Goal: Use online tool/utility

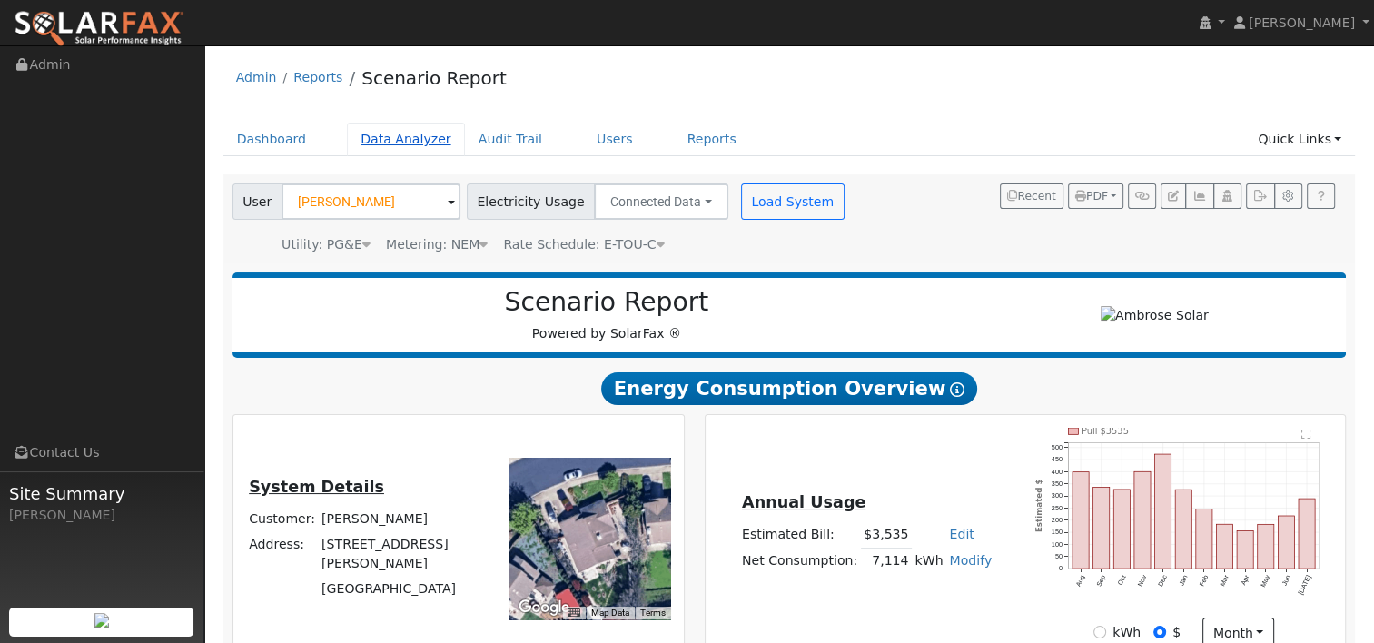
click at [380, 140] on link "Data Analyzer" at bounding box center [406, 140] width 118 height 34
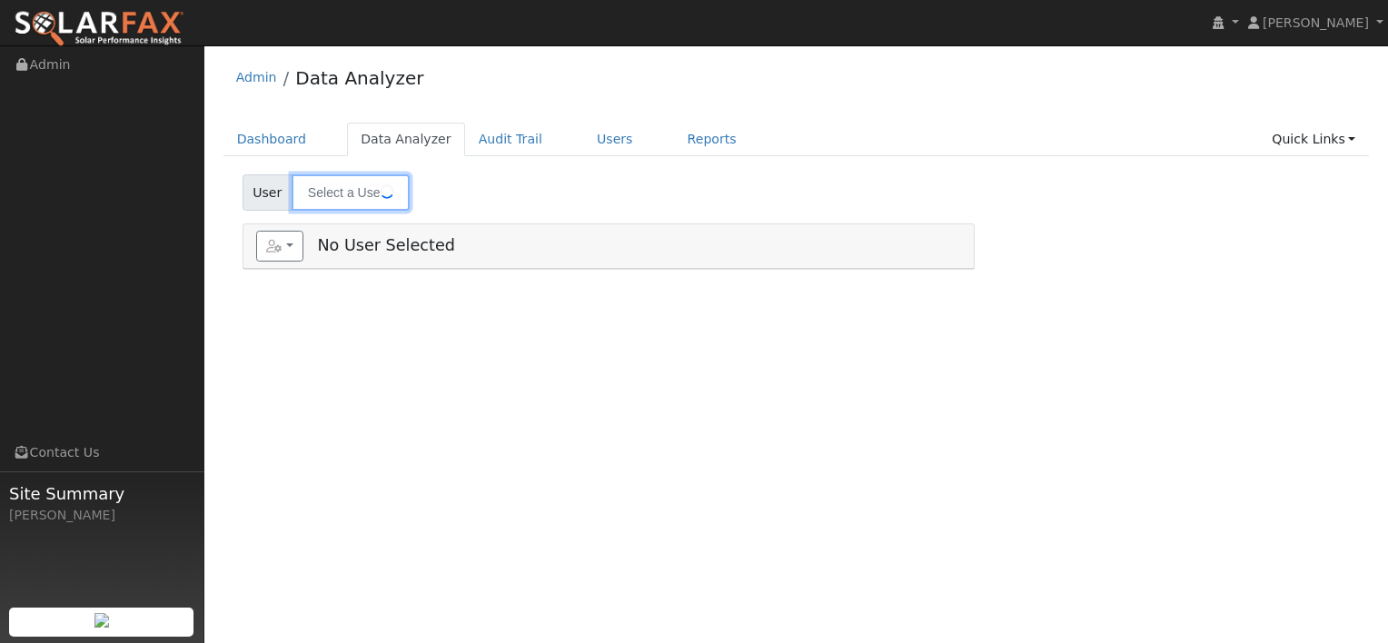
type input "[PERSON_NAME]"
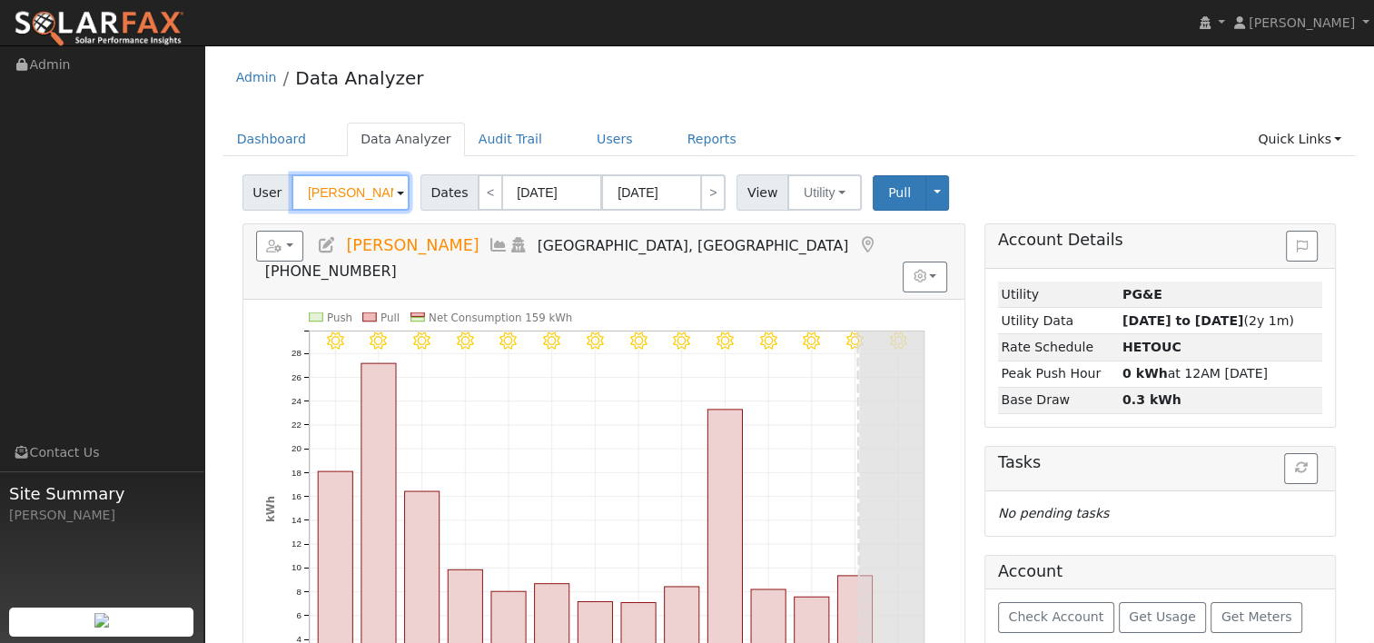
click at [381, 194] on input "[PERSON_NAME]" at bounding box center [350, 192] width 118 height 36
paste input "[PERSON_NAME]"
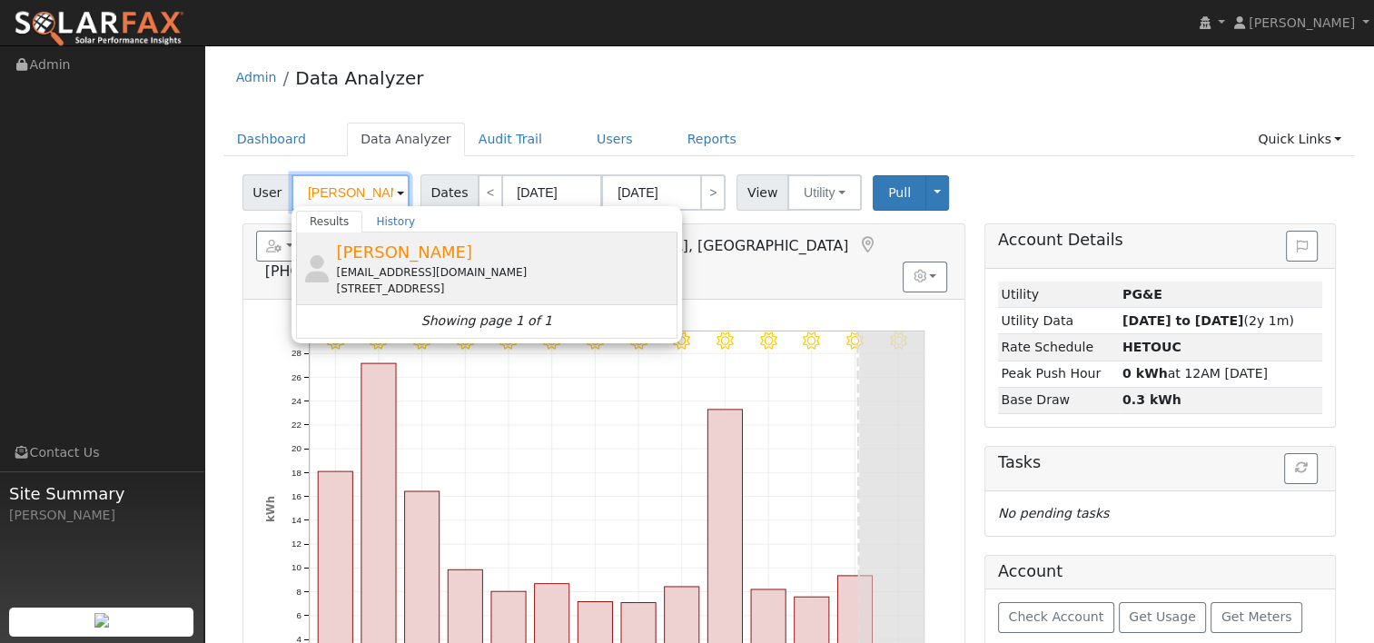
type input "[PERSON_NAME]"
click at [369, 265] on div "[EMAIL_ADDRESS][DOMAIN_NAME]" at bounding box center [504, 272] width 337 height 16
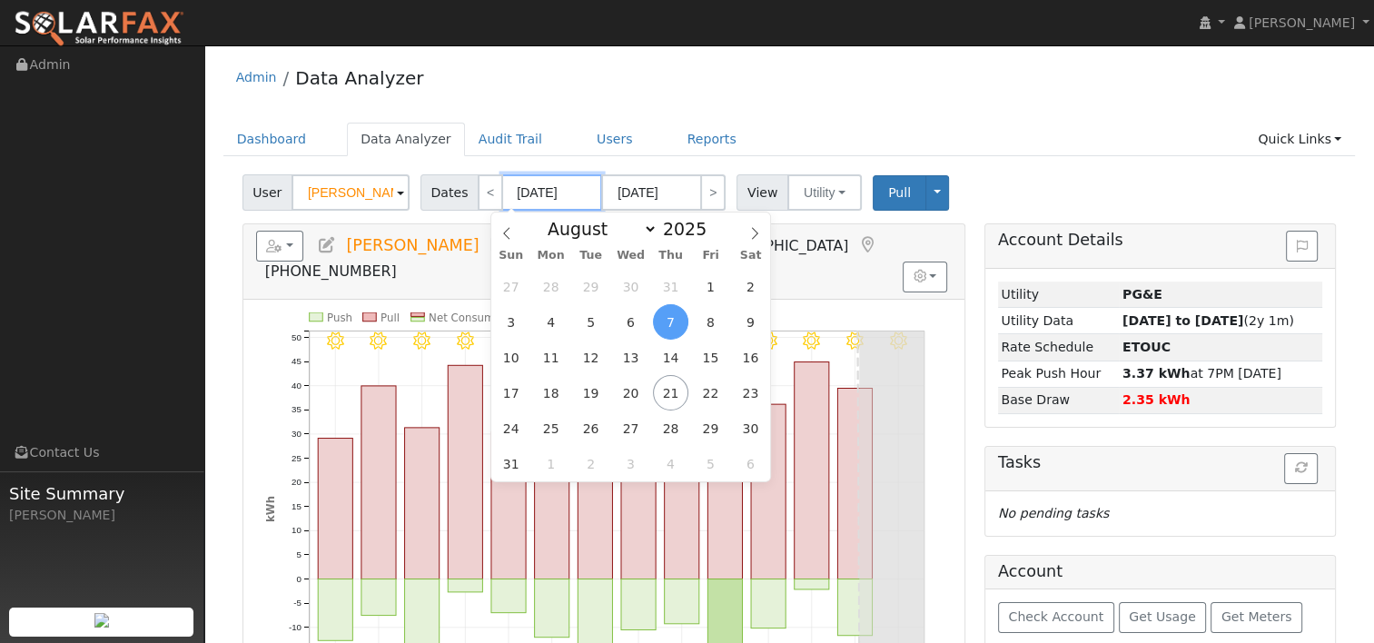
click at [546, 184] on input "[DATE]" at bounding box center [552, 192] width 100 height 36
click at [710, 238] on span at bounding box center [716, 234] width 13 height 10
type input "2024"
click at [592, 398] on span "20" at bounding box center [590, 392] width 35 height 35
type input "[DATE]"
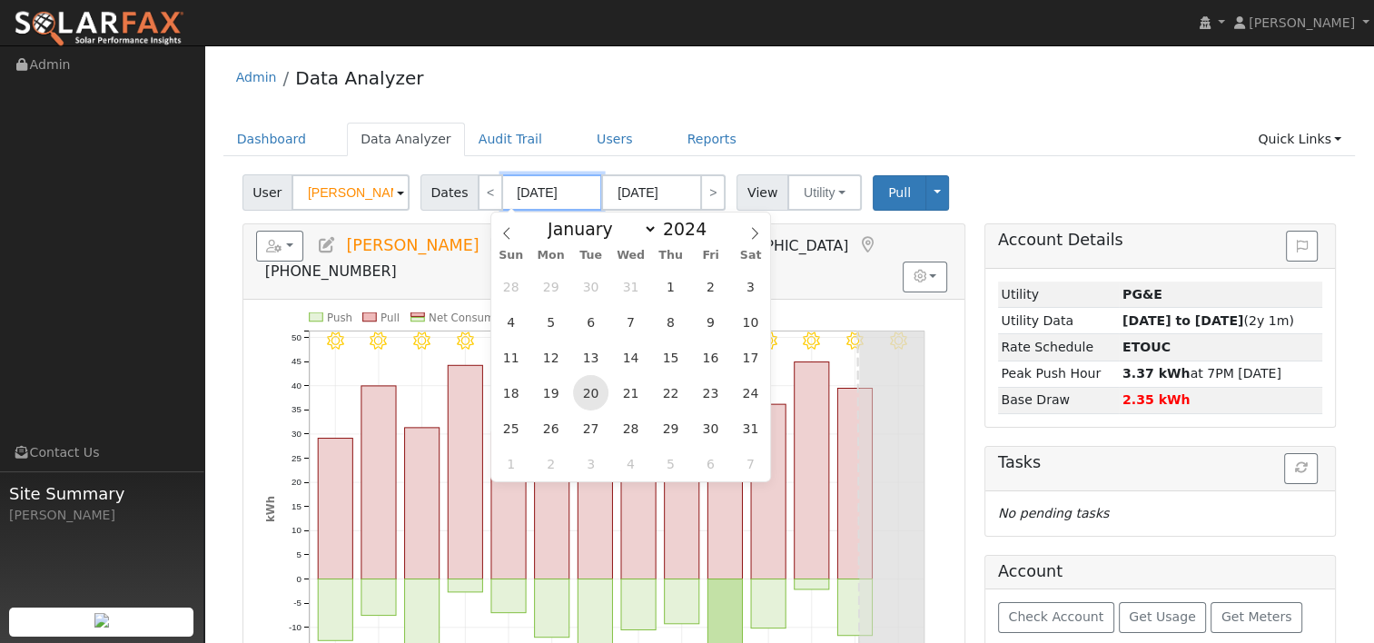
type input "[DATE]"
type input "2024"
select select "8"
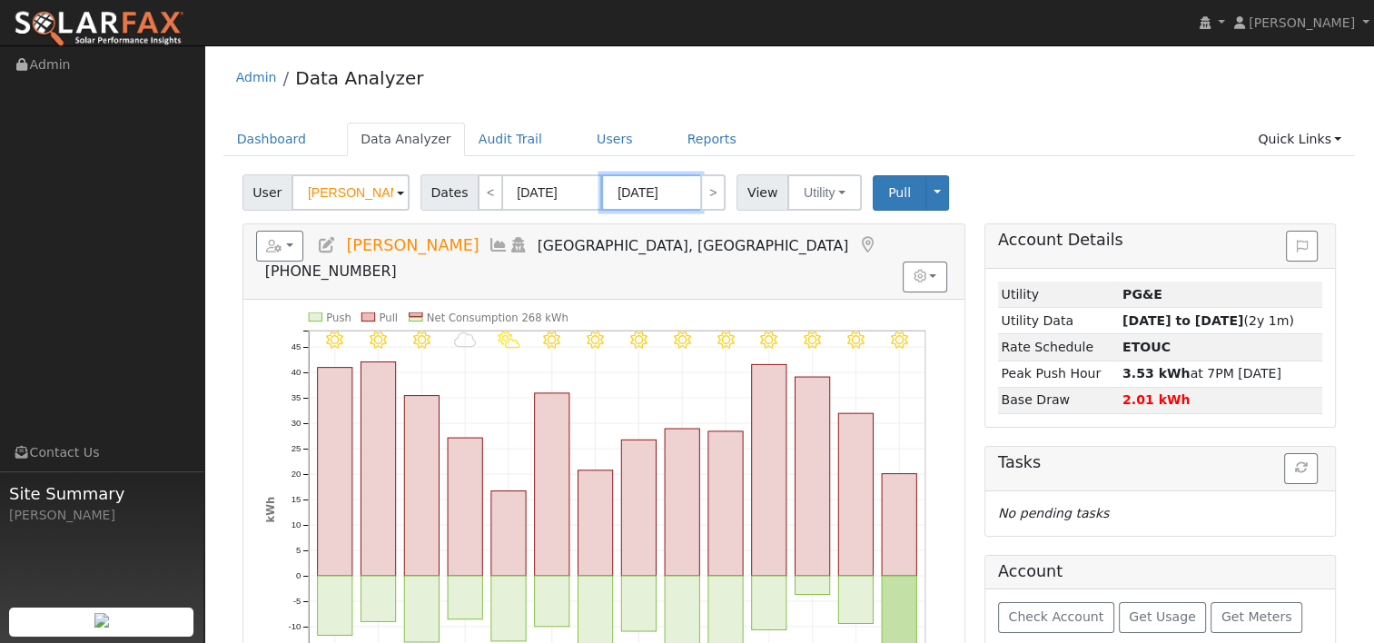
click at [674, 192] on input "[DATE]" at bounding box center [651, 192] width 100 height 36
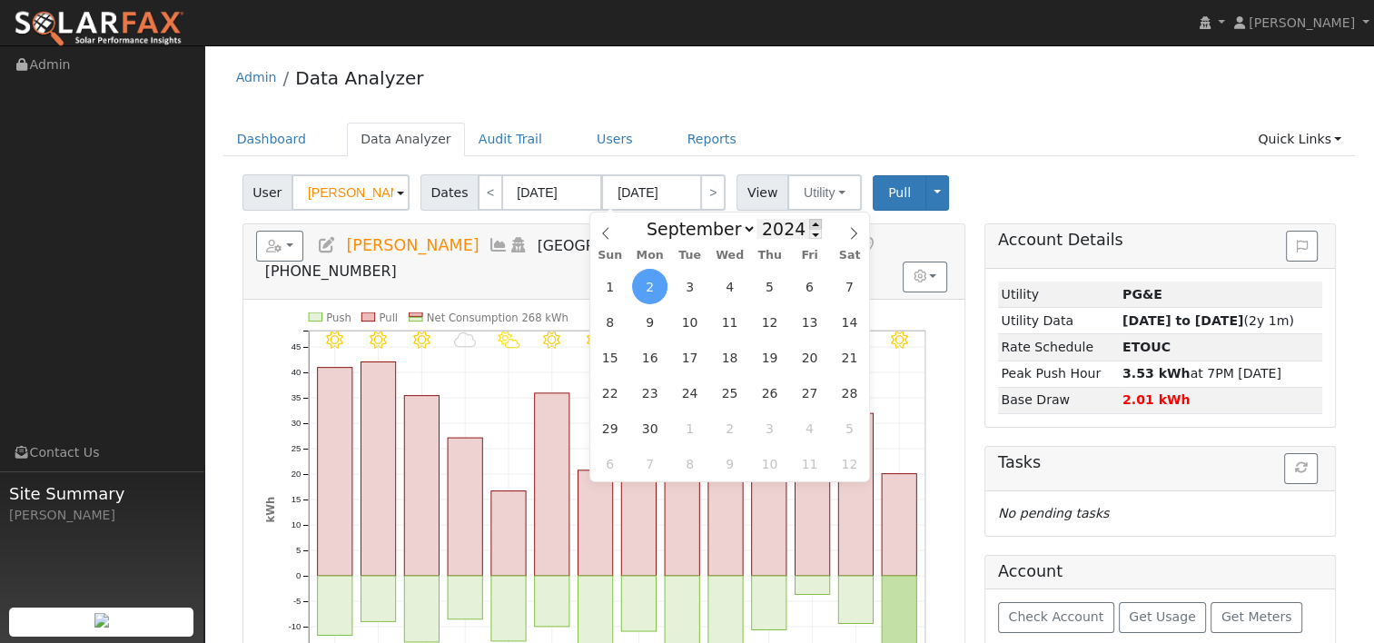
click at [809, 223] on span at bounding box center [815, 224] width 13 height 10
type input "2025"
click at [599, 232] on icon at bounding box center [605, 233] width 13 height 13
select select "7"
click at [695, 399] on span "19" at bounding box center [689, 392] width 35 height 35
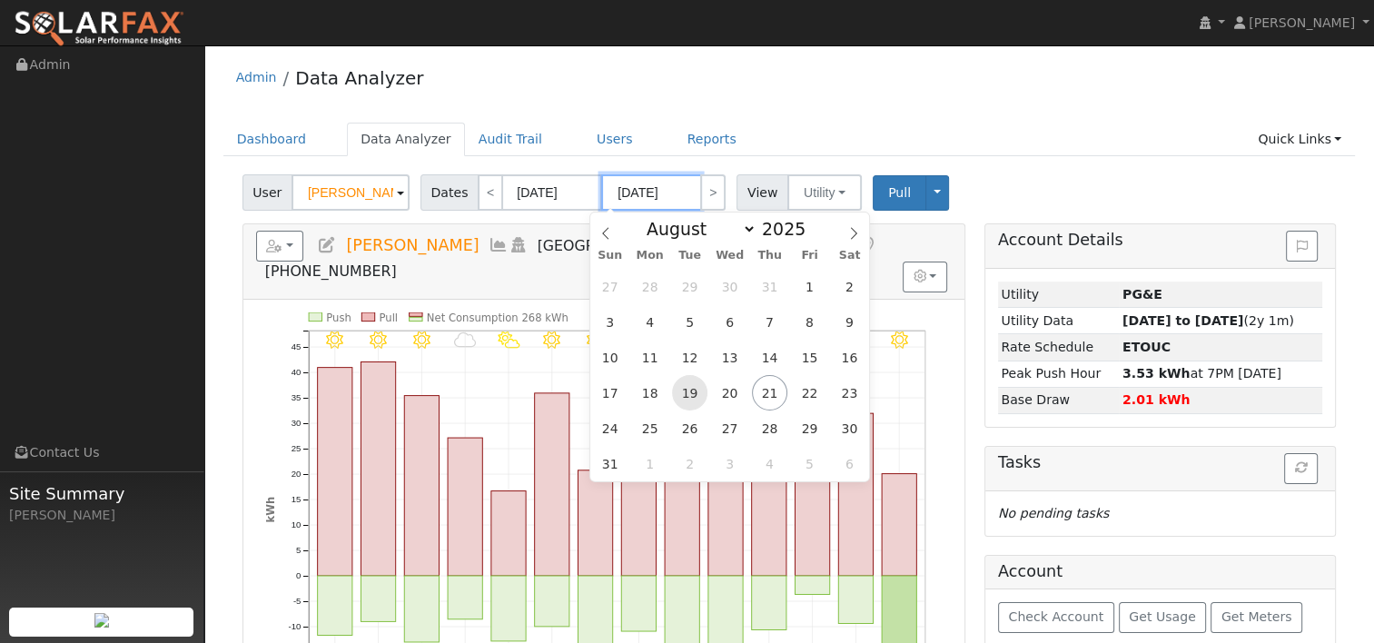
type input "[DATE]"
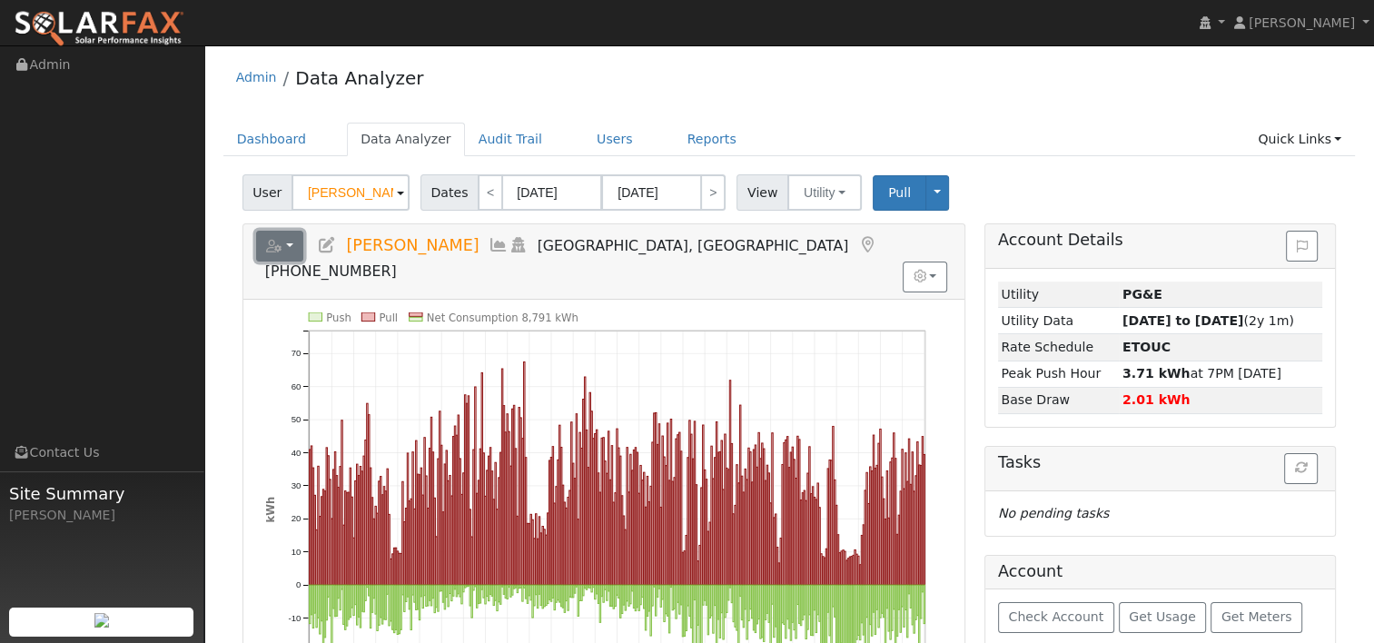
click at [291, 246] on button "button" at bounding box center [280, 246] width 48 height 31
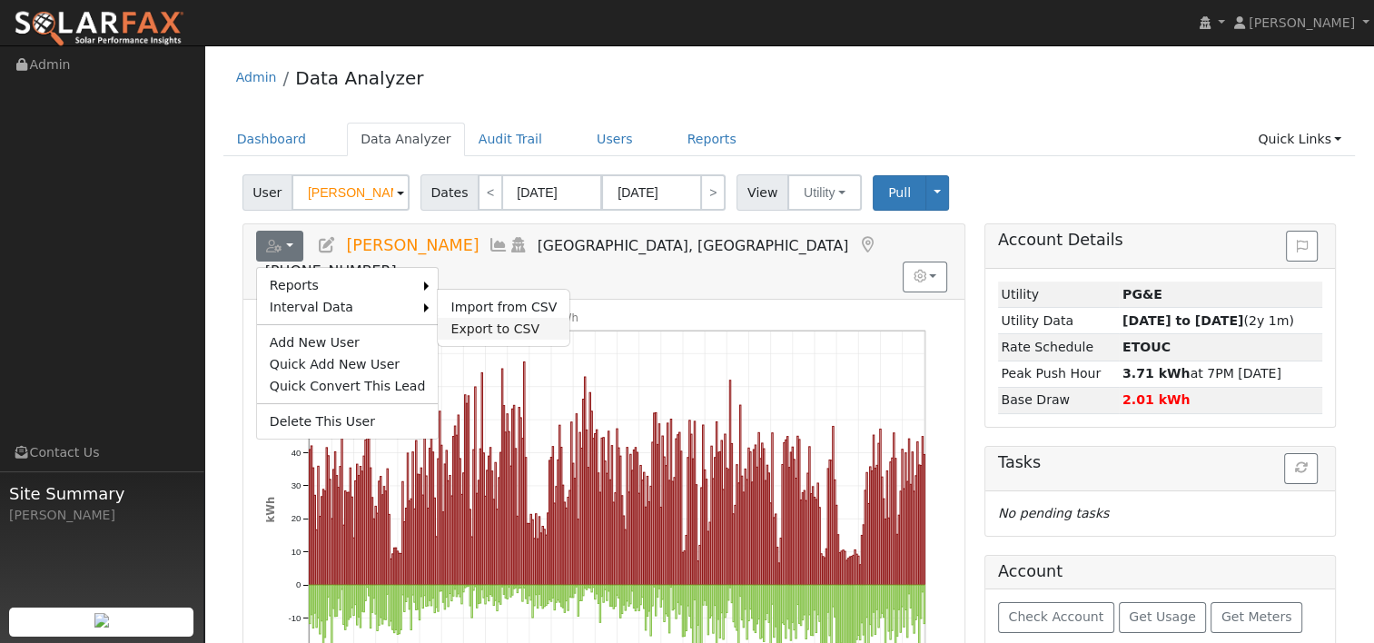
click at [464, 331] on link "Export to CSV" at bounding box center [504, 329] width 132 height 22
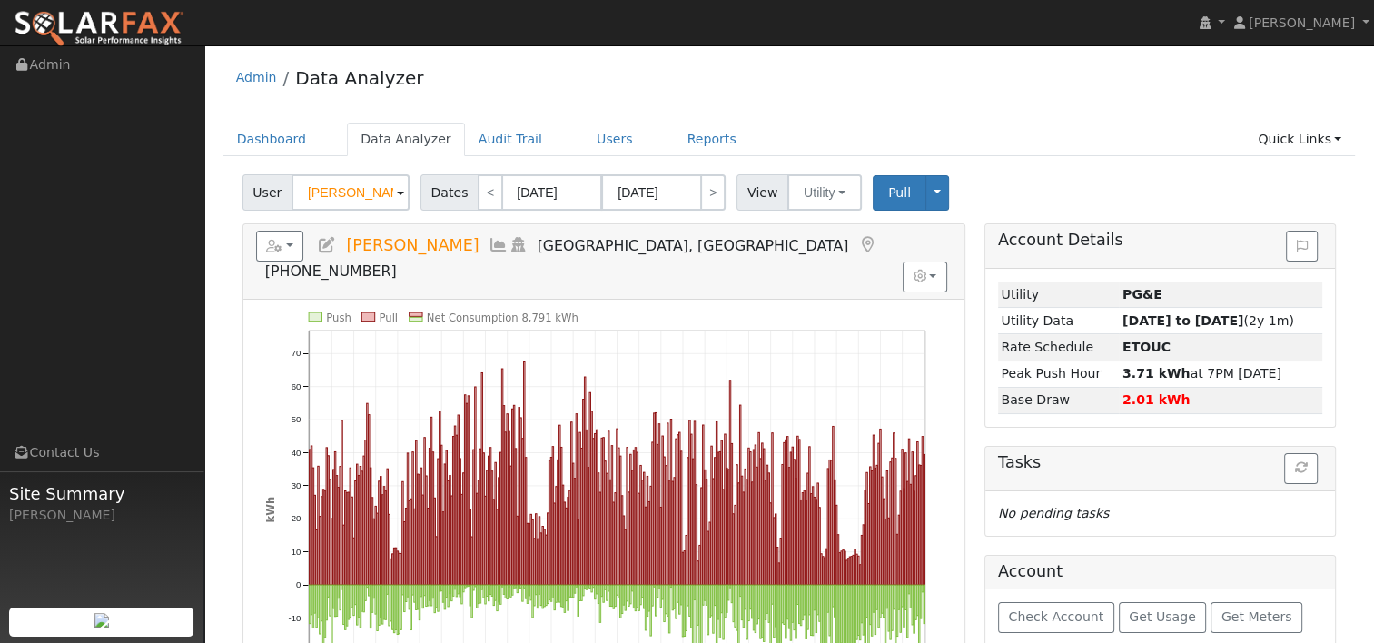
select select "7"
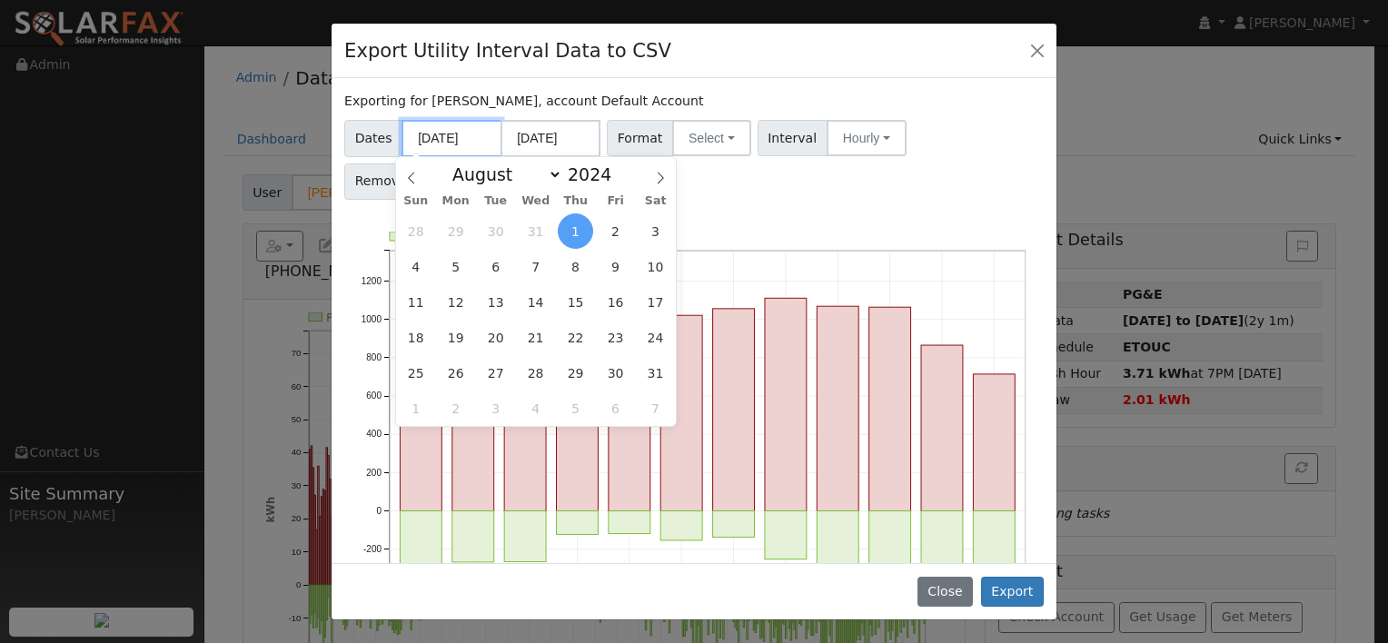
click at [447, 137] on input "[DATE]" at bounding box center [451, 138] width 100 height 37
click at [495, 341] on span "20" at bounding box center [495, 337] width 35 height 35
type input "[DATE]"
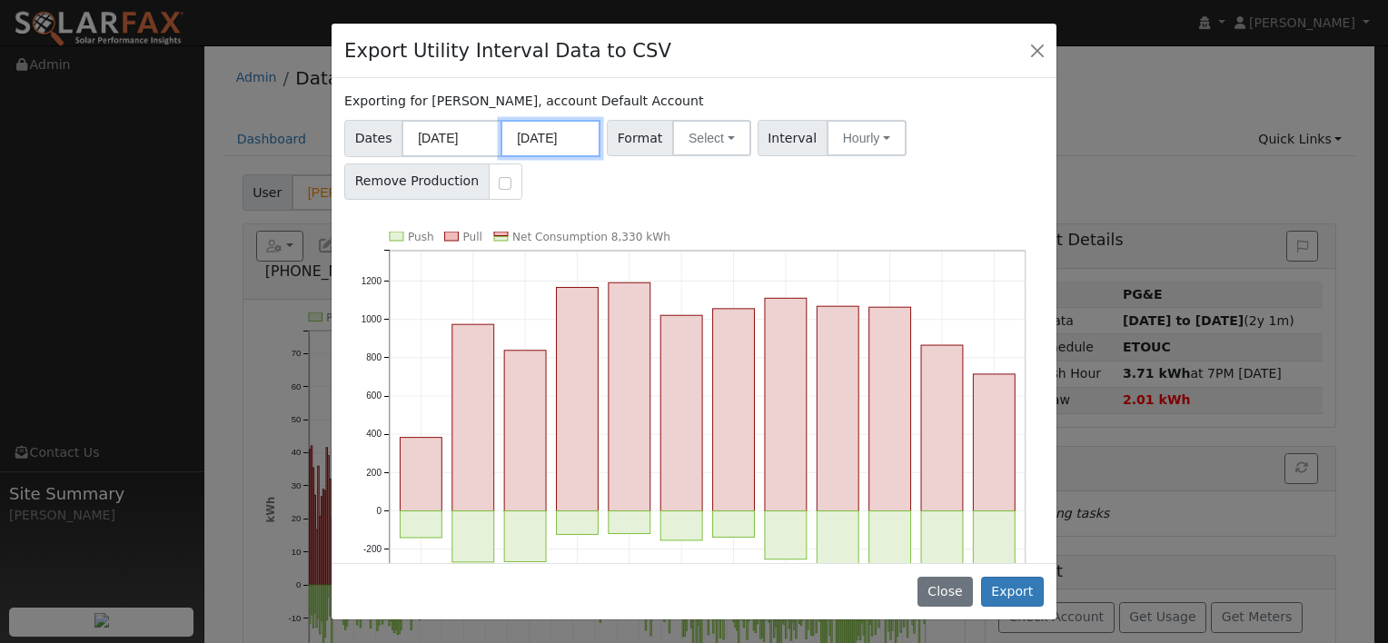
click at [564, 137] on input "[DATE]" at bounding box center [550, 138] width 100 height 37
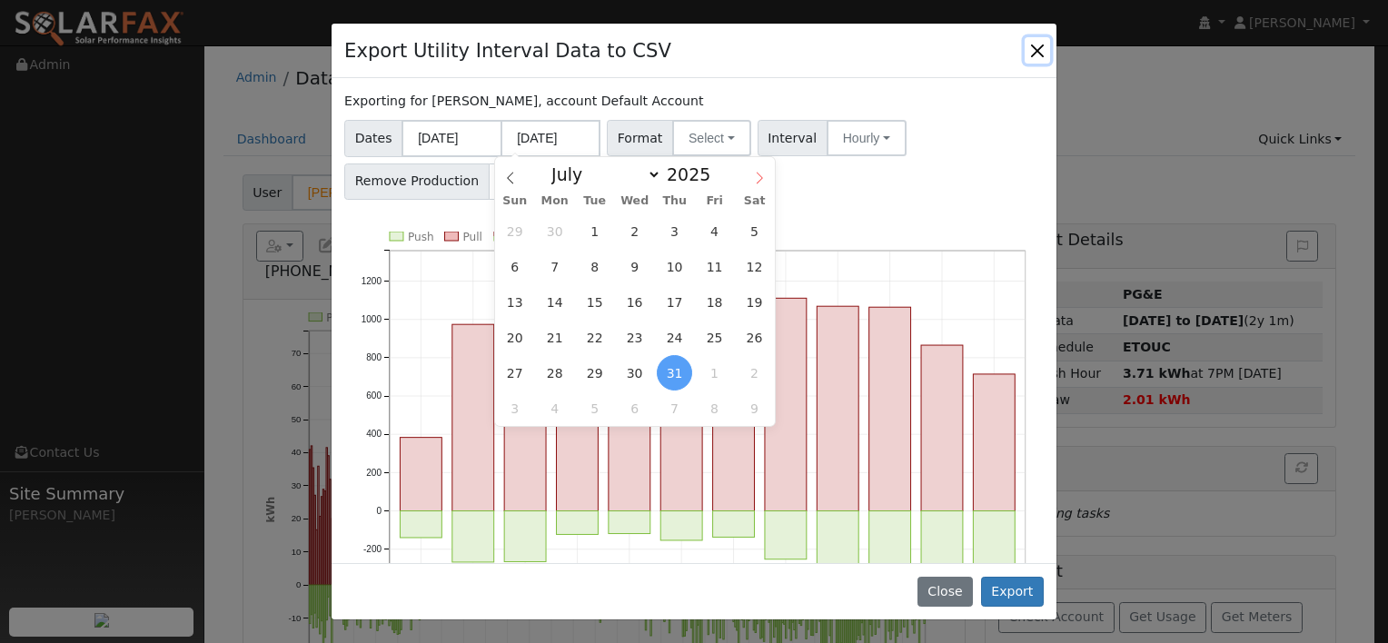
click at [763, 178] on icon at bounding box center [759, 178] width 13 height 13
select select "7"
click at [599, 332] on span "19" at bounding box center [594, 337] width 35 height 35
type input "[DATE]"
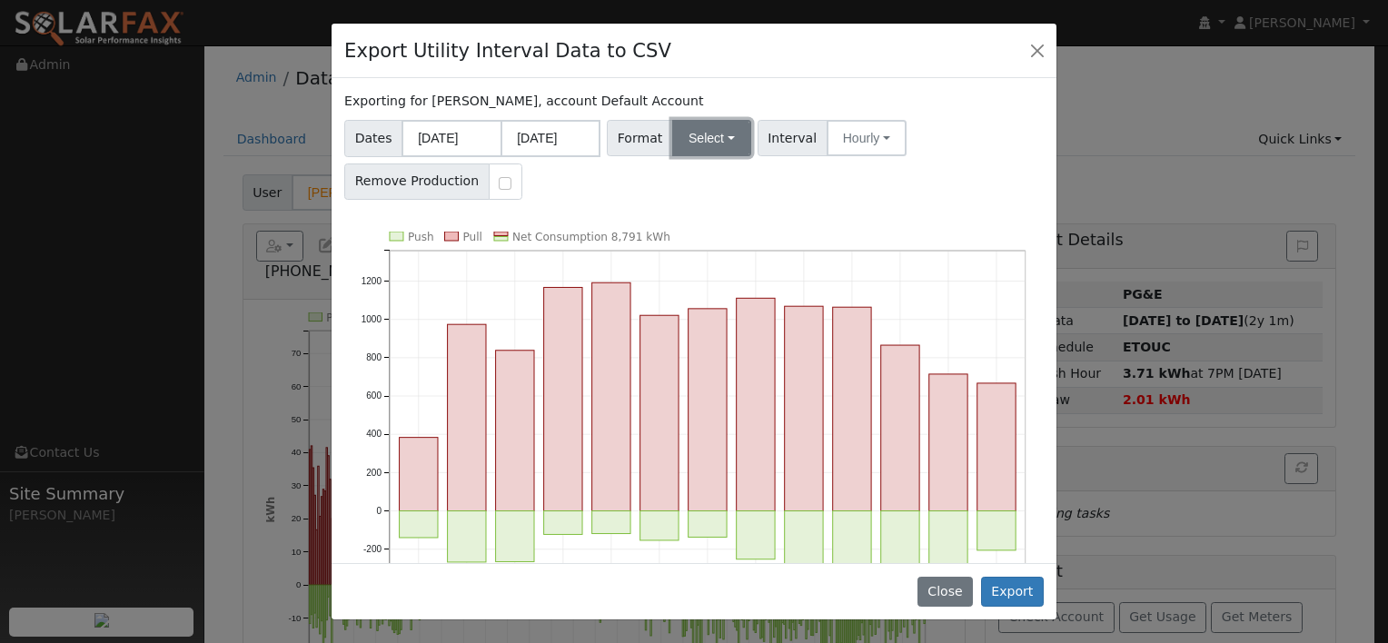
click at [723, 135] on button "Select" at bounding box center [711, 138] width 79 height 36
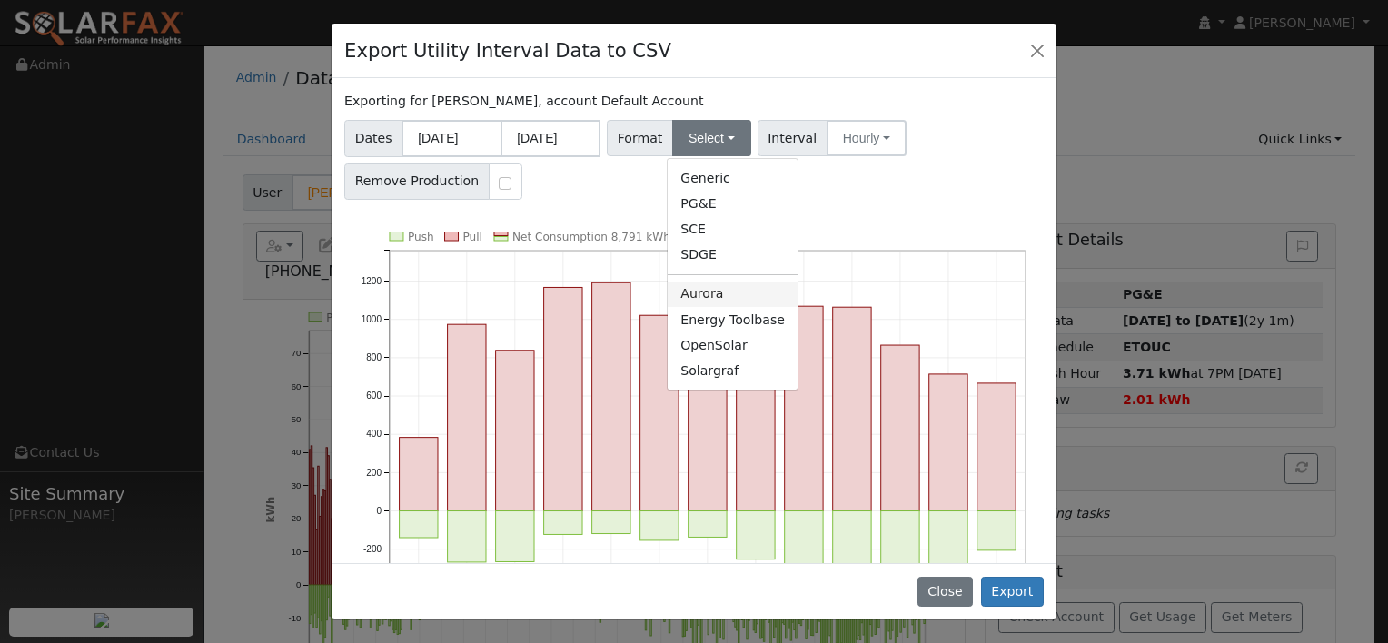
click at [706, 298] on link "Aurora" at bounding box center [732, 294] width 130 height 25
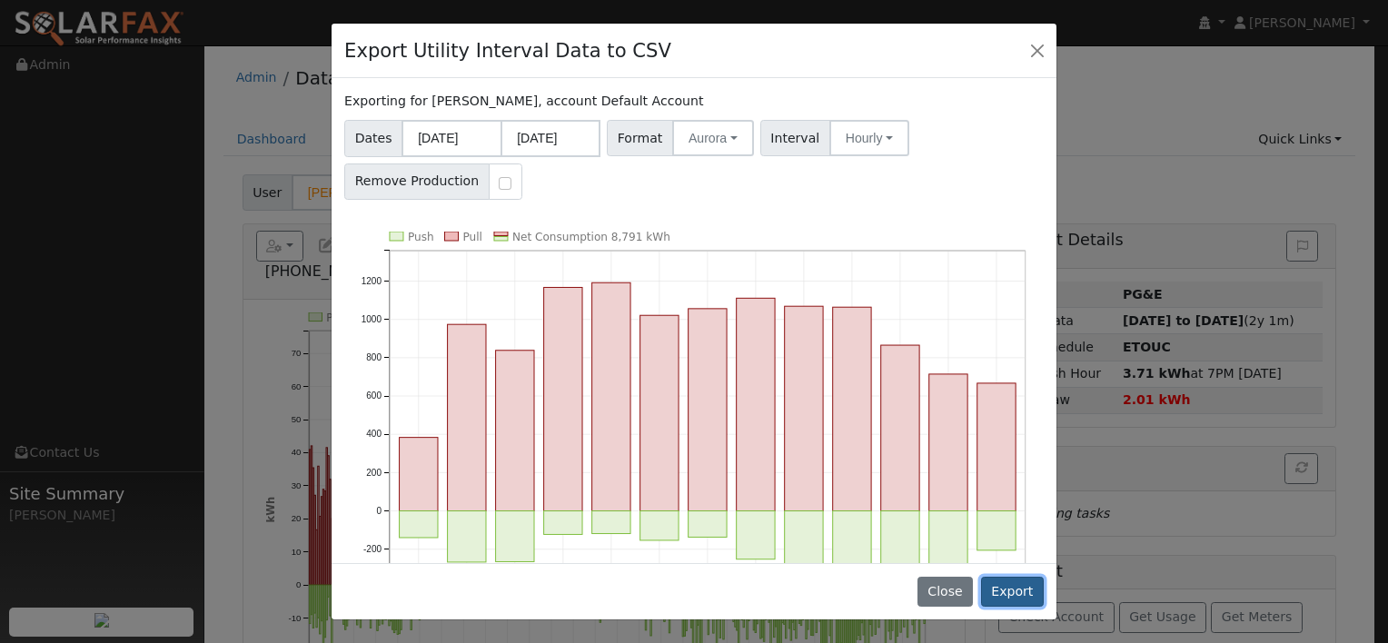
click at [1013, 590] on button "Export" at bounding box center [1012, 592] width 63 height 31
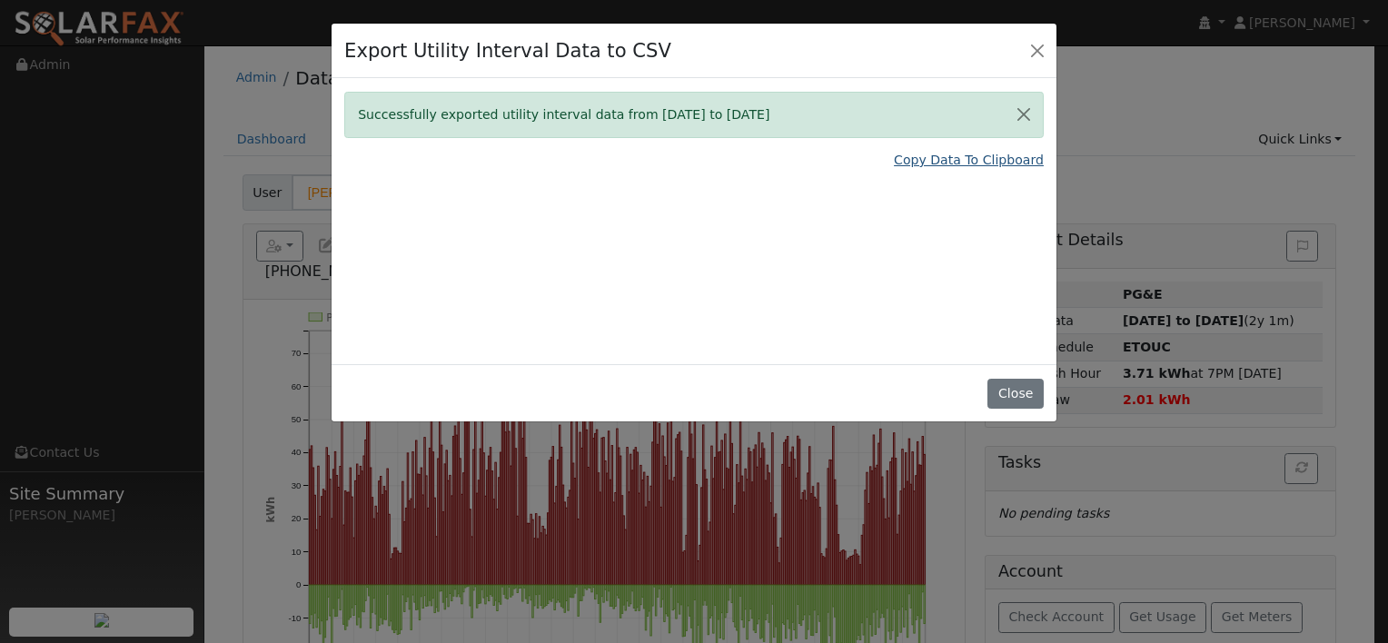
click at [922, 163] on link "Copy Data To Clipboard" at bounding box center [969, 160] width 150 height 19
click at [1009, 390] on button "Close" at bounding box center [1014, 394] width 55 height 31
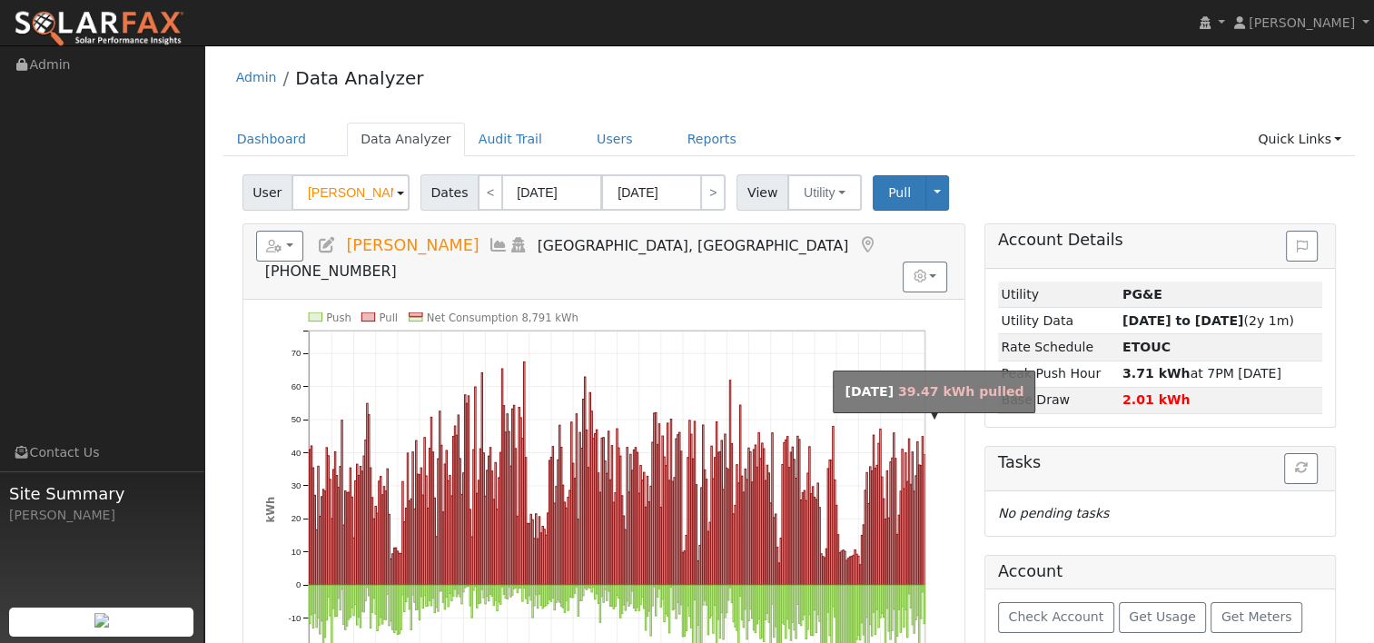
click at [924, 498] on rect "onclick=""" at bounding box center [924, 519] width 1 height 131
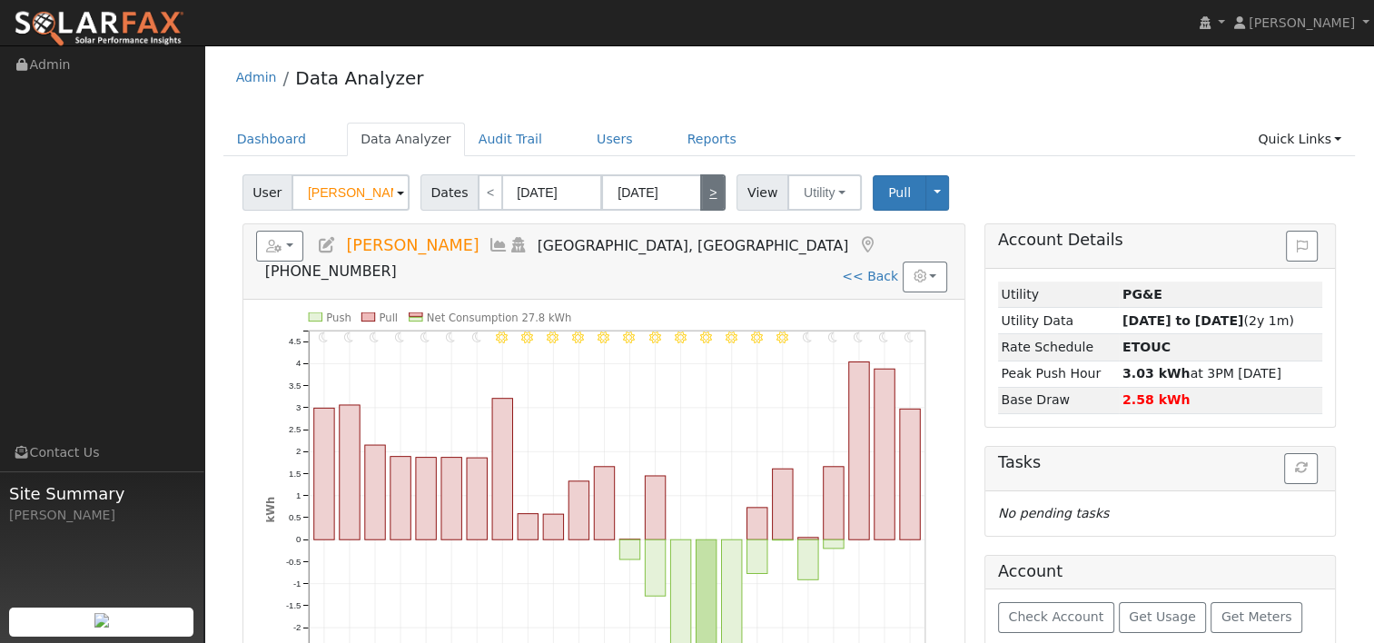
click at [700, 186] on link ">" at bounding box center [712, 192] width 25 height 36
type input "[DATE]"
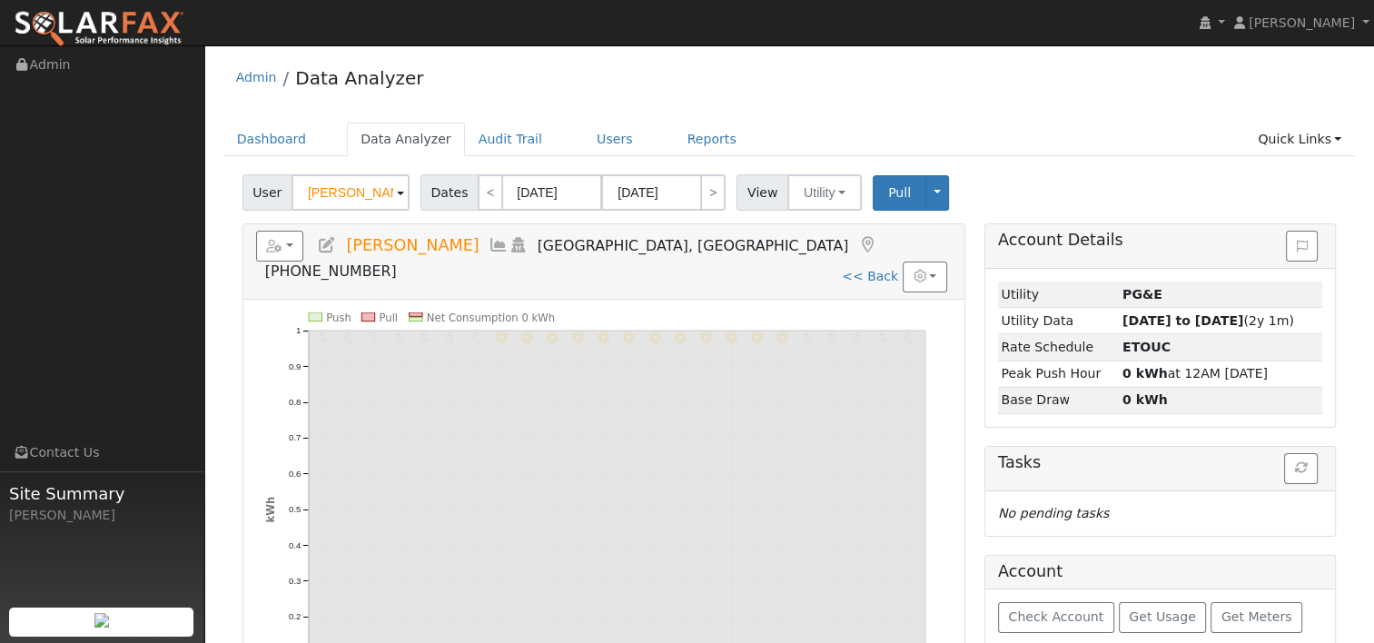
scroll to position [91, 0]
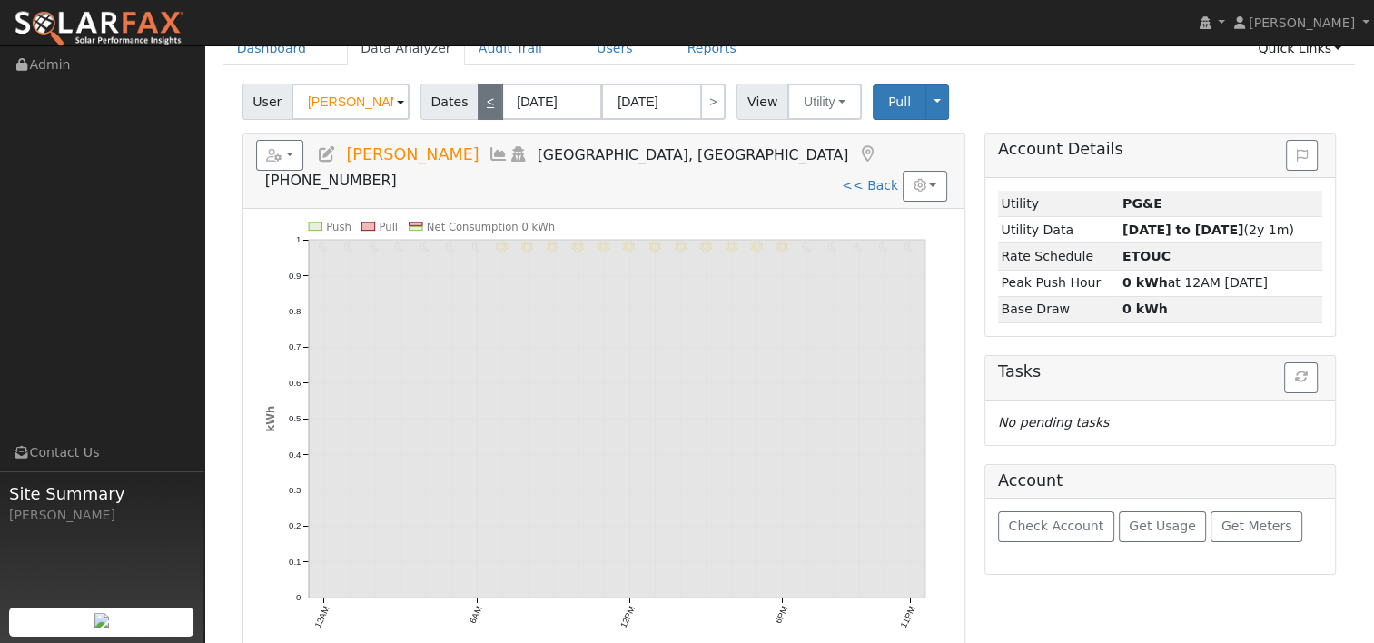
click at [478, 104] on link "<" at bounding box center [490, 102] width 25 height 36
type input "[DATE]"
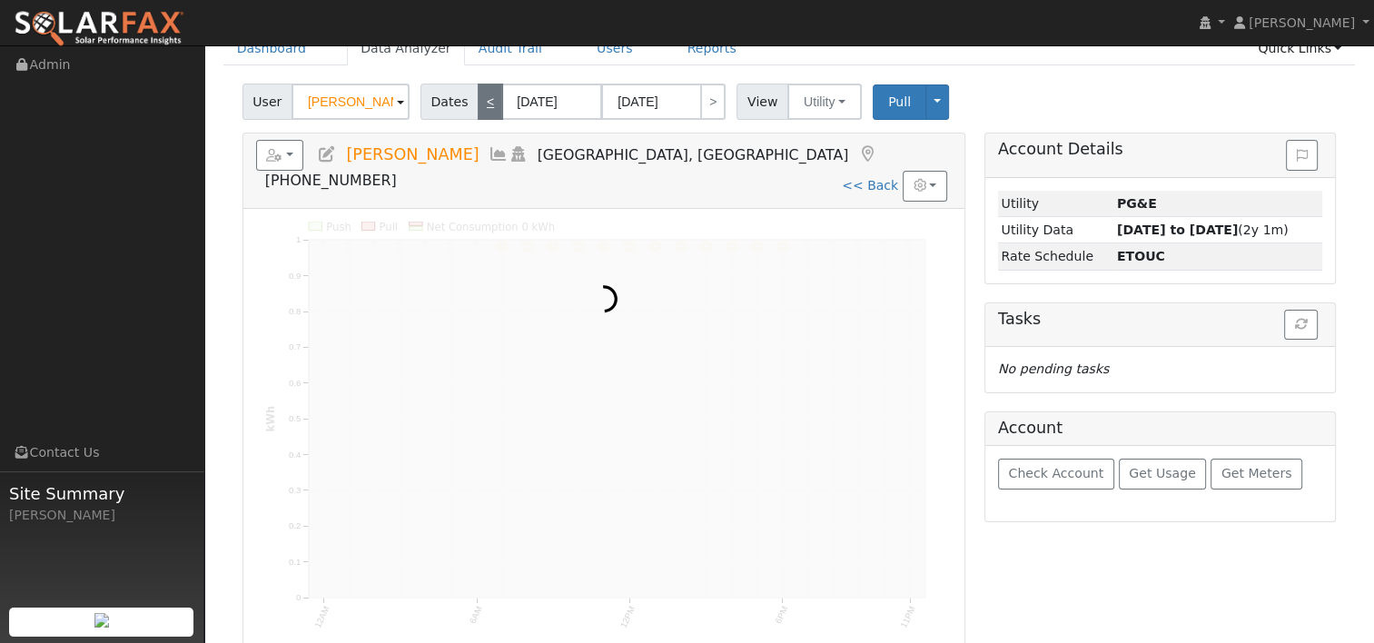
scroll to position [0, 0]
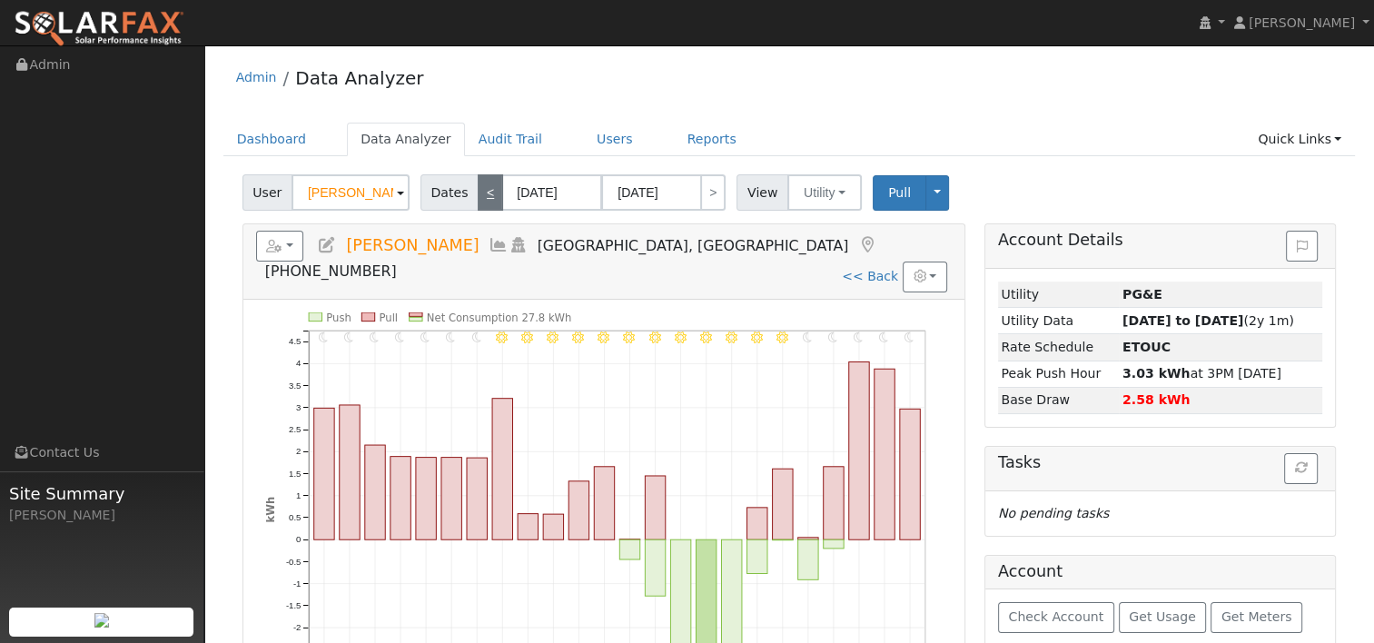
click at [474, 104] on div "Admin Data Analyzer" at bounding box center [789, 81] width 1132 height 55
click at [479, 191] on link "<" at bounding box center [490, 192] width 25 height 36
type input "[DATE]"
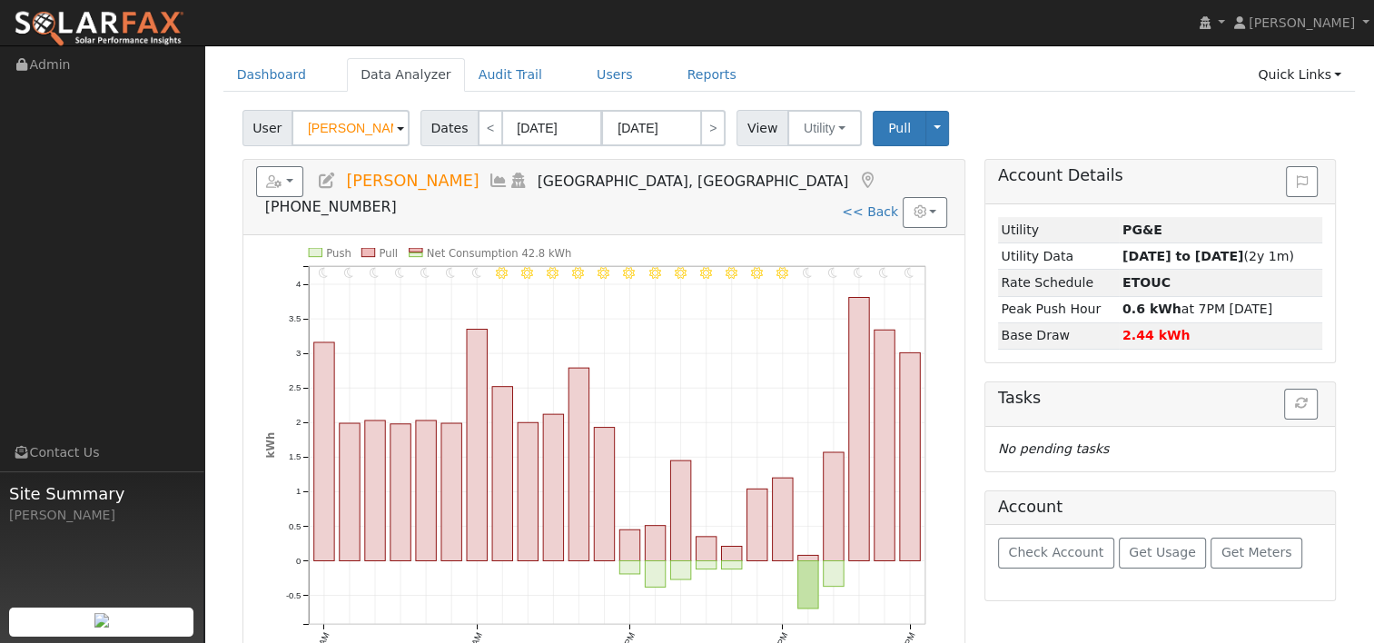
scroll to position [91, 0]
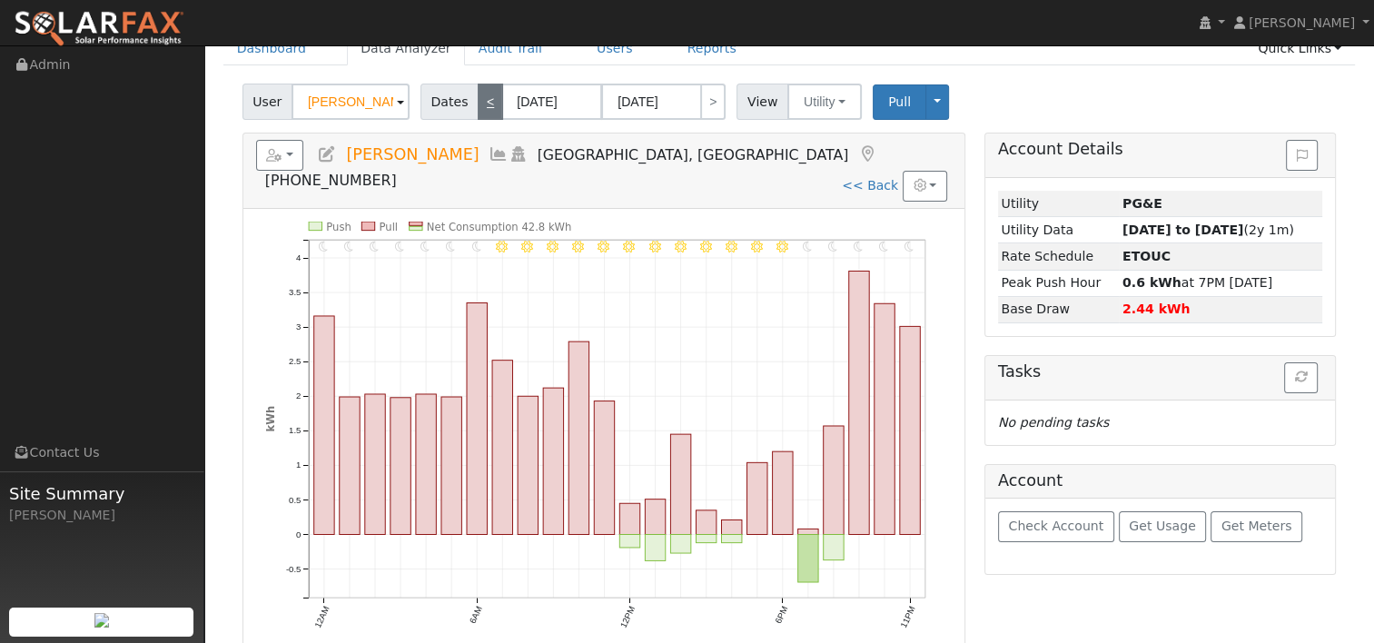
click at [478, 99] on link "<" at bounding box center [490, 102] width 25 height 36
type input "[DATE]"
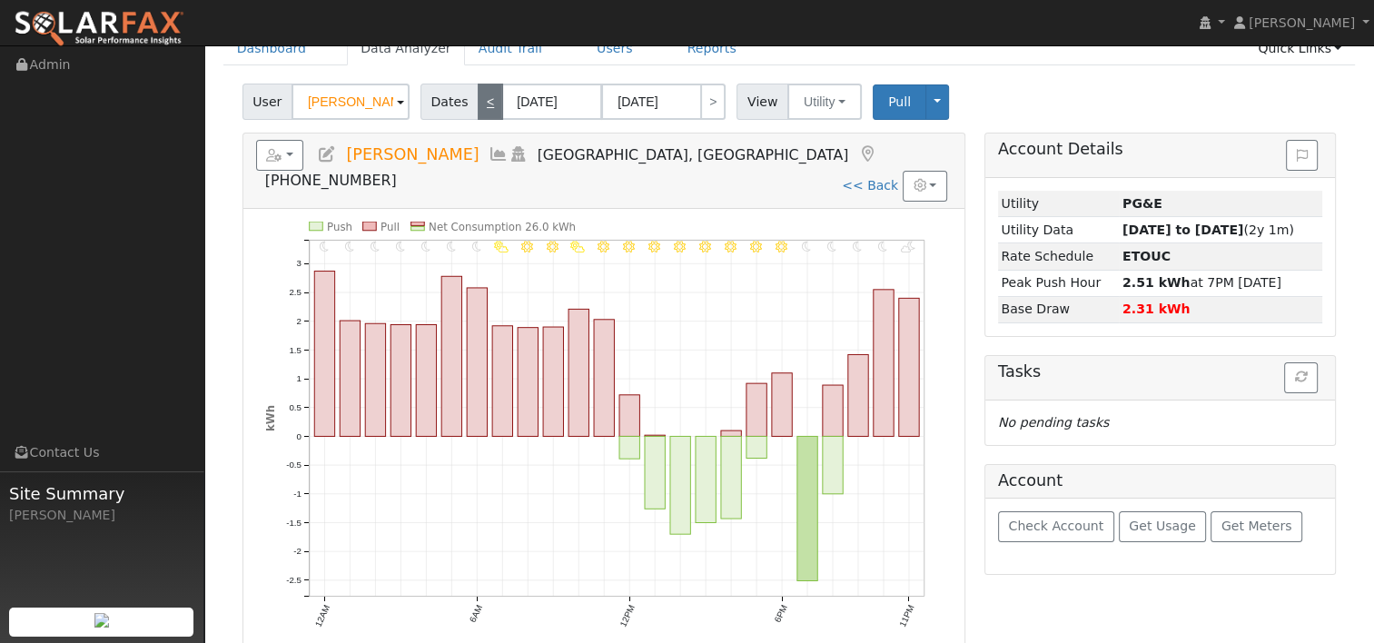
scroll to position [0, 0]
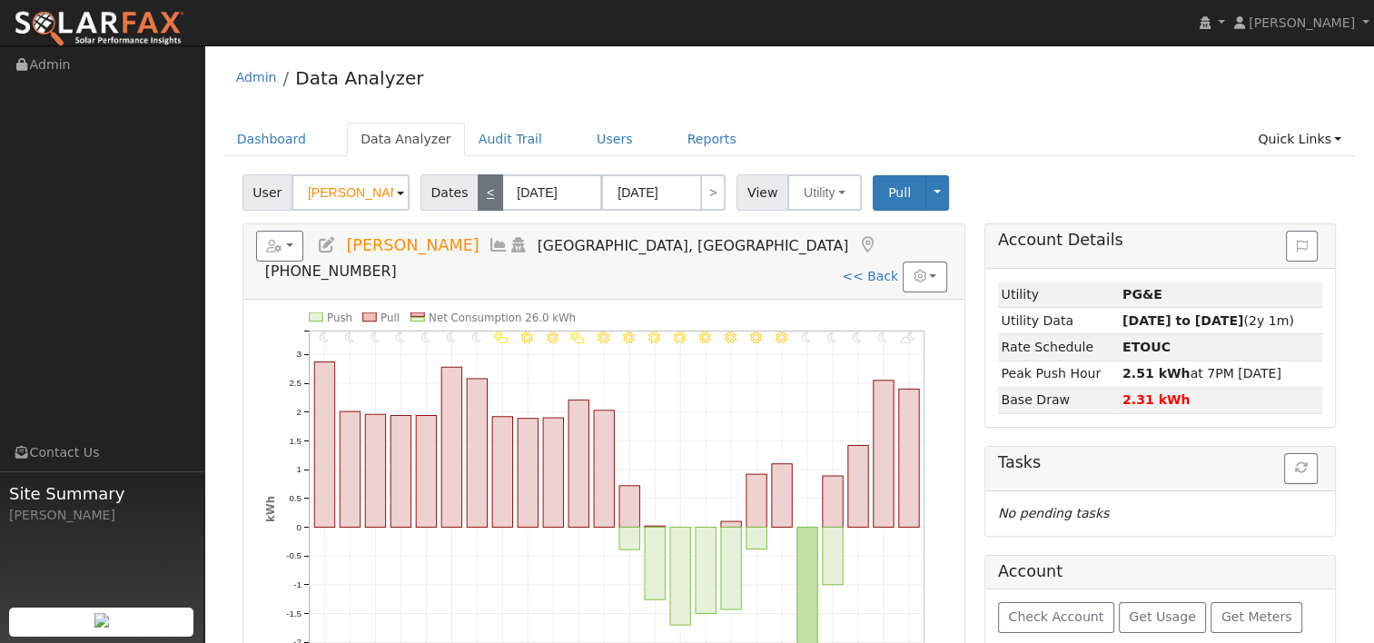
click at [478, 198] on link "<" at bounding box center [490, 192] width 25 height 36
type input "[DATE]"
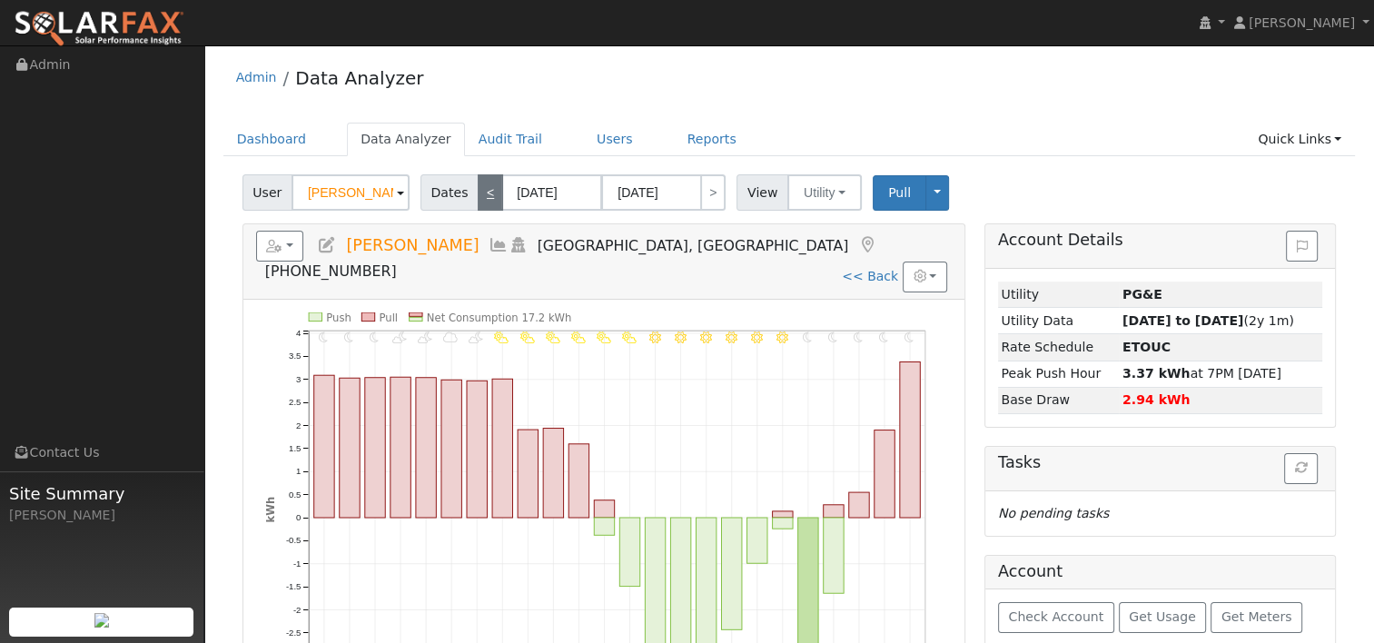
click at [478, 198] on link "<" at bounding box center [490, 192] width 25 height 36
type input "[DATE]"
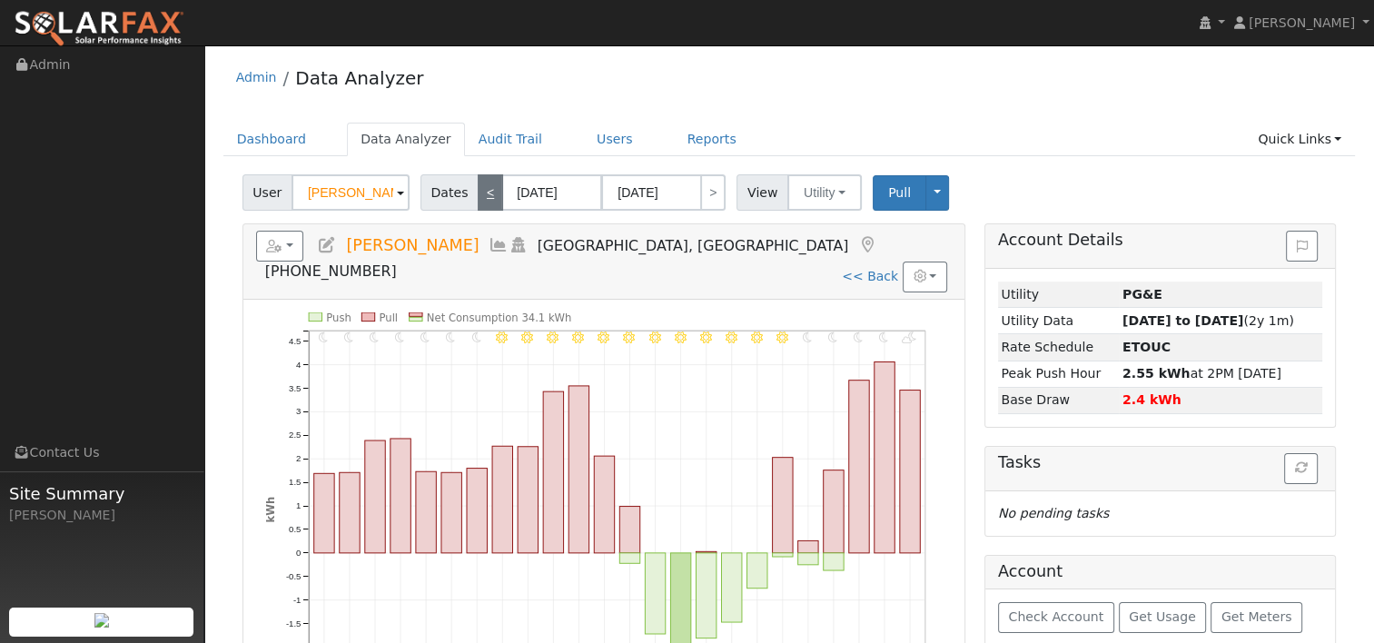
click at [478, 198] on link "<" at bounding box center [490, 192] width 25 height 36
type input "[DATE]"
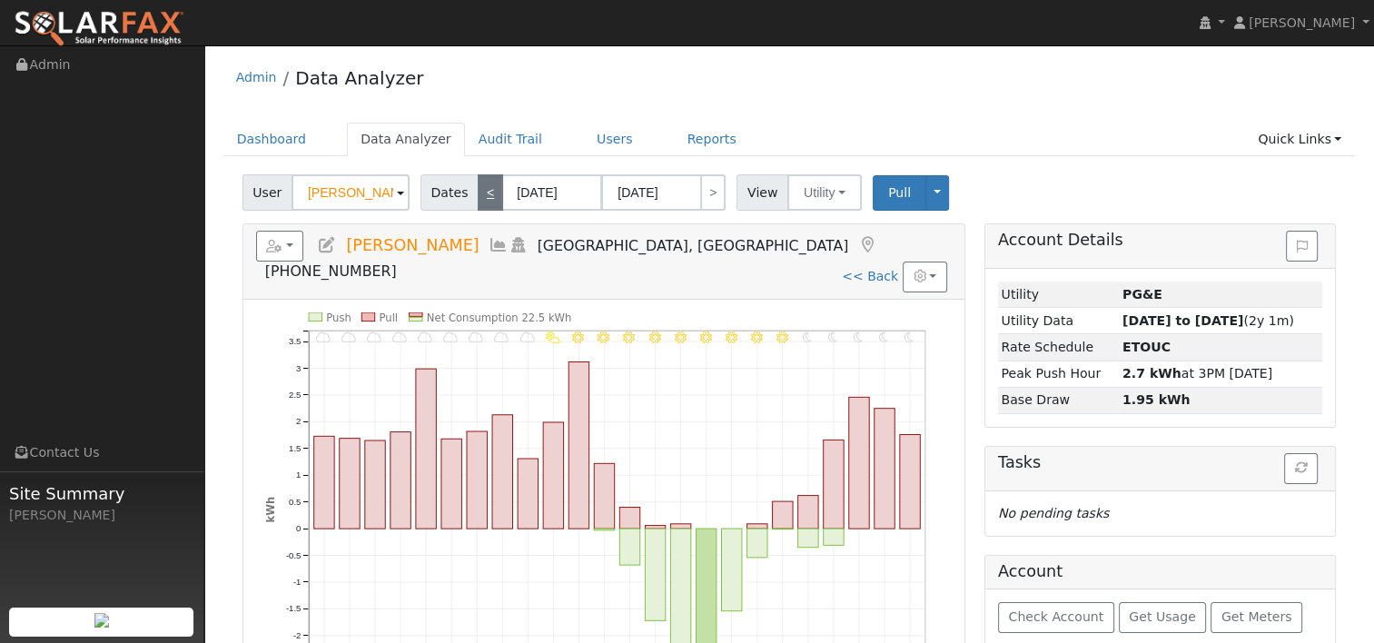
click at [478, 198] on link "<" at bounding box center [490, 192] width 25 height 36
type input "[DATE]"
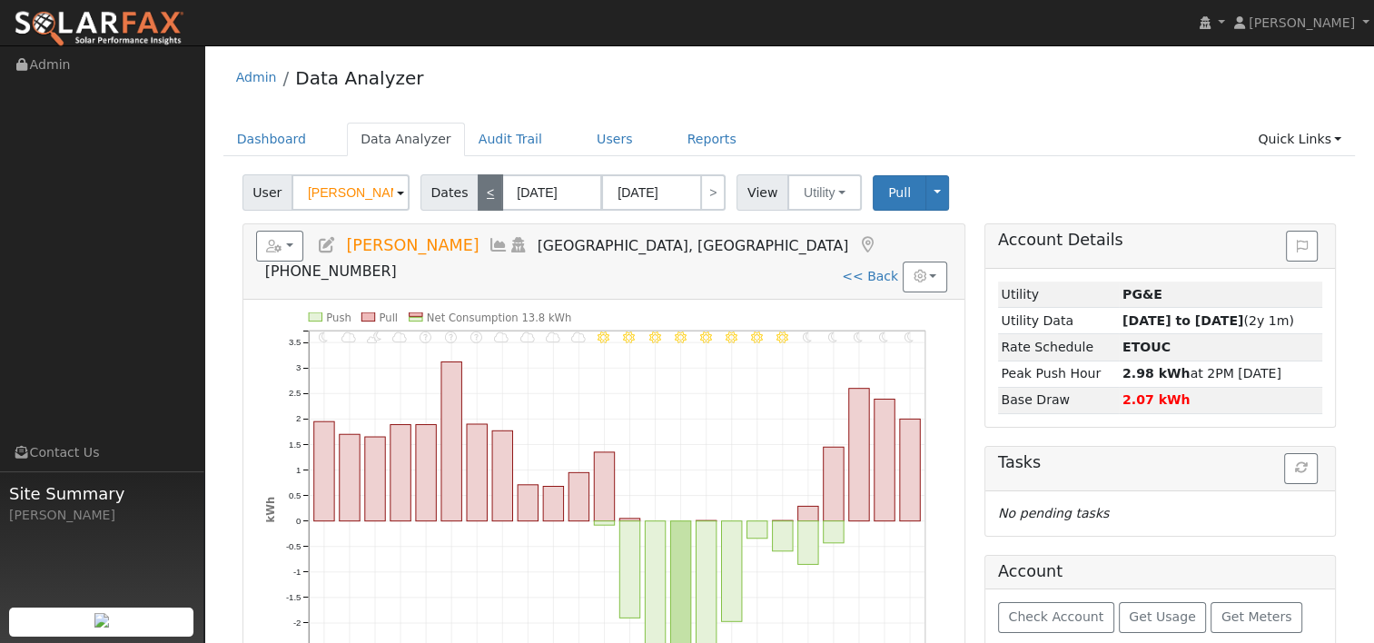
click at [478, 198] on link "<" at bounding box center [490, 192] width 25 height 36
type input "[DATE]"
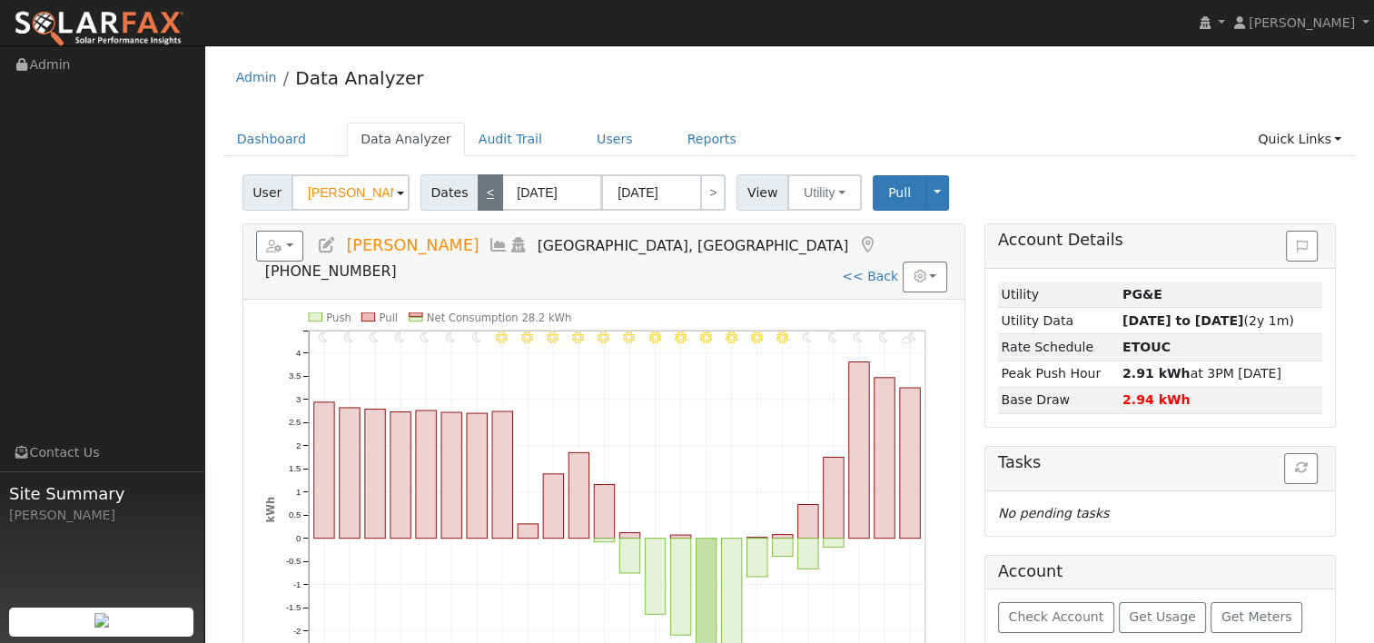
click at [478, 198] on link "<" at bounding box center [490, 192] width 25 height 36
type input "[DATE]"
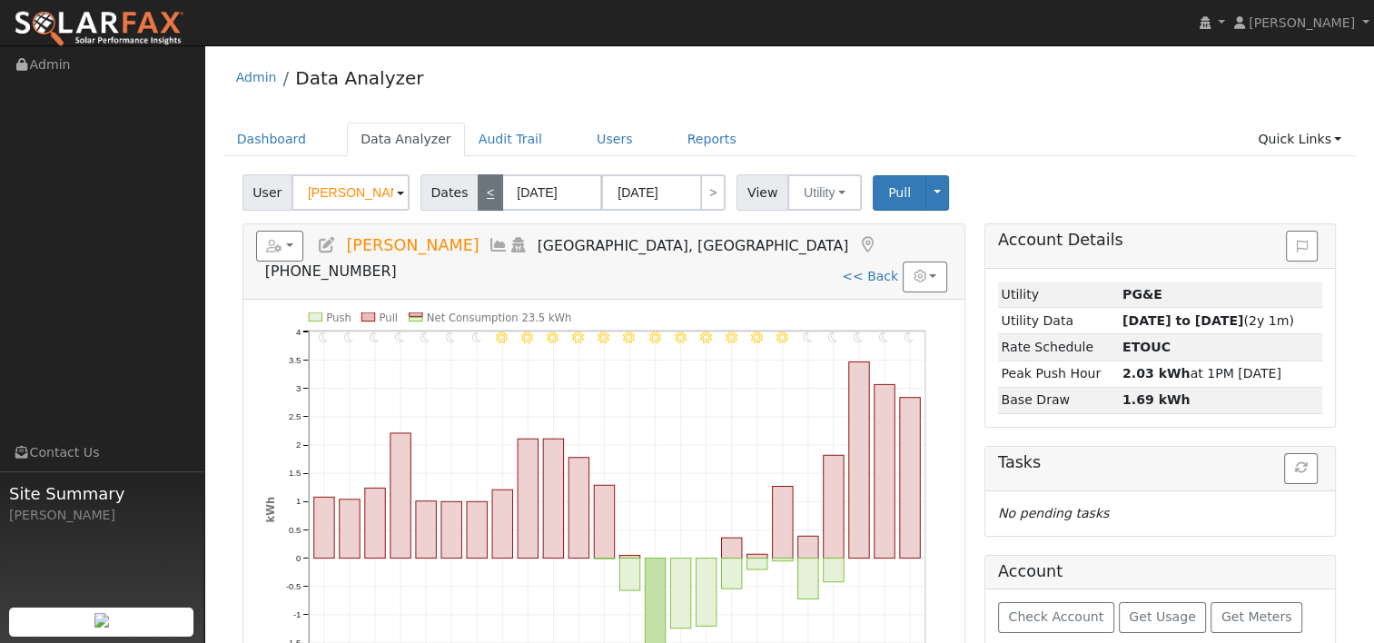
click at [478, 198] on link "<" at bounding box center [490, 192] width 25 height 36
type input "[DATE]"
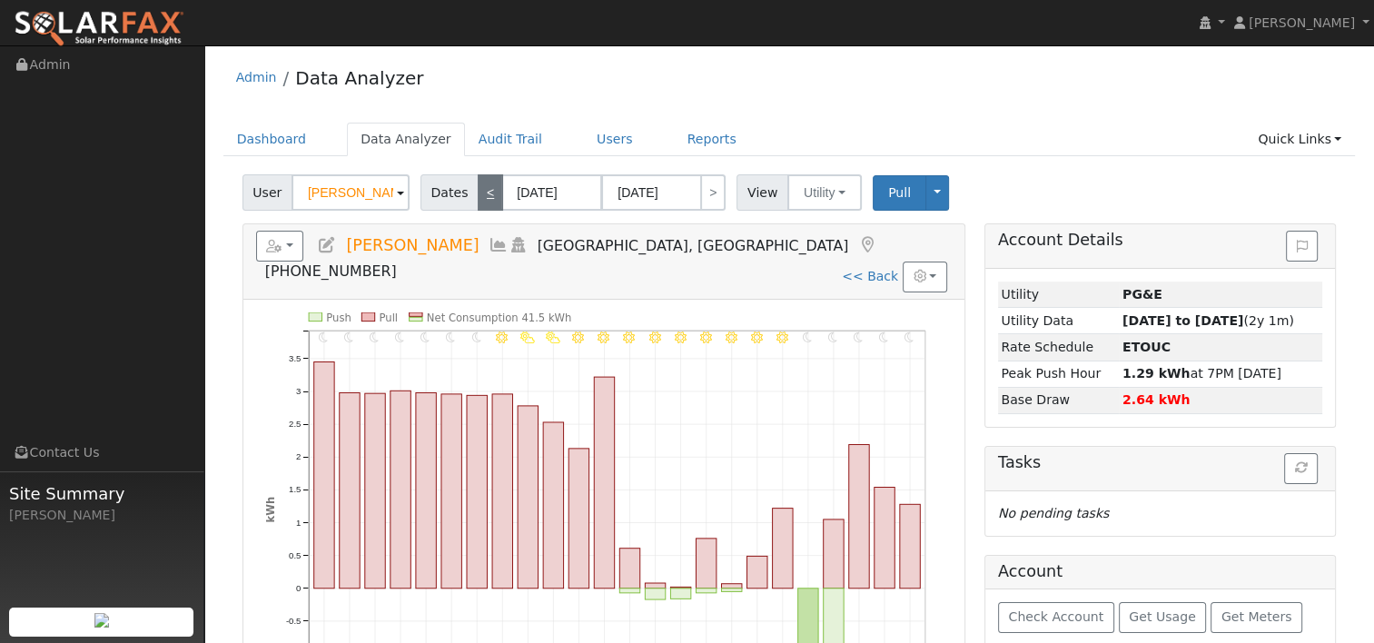
click at [478, 198] on link "<" at bounding box center [490, 192] width 25 height 36
type input "[DATE]"
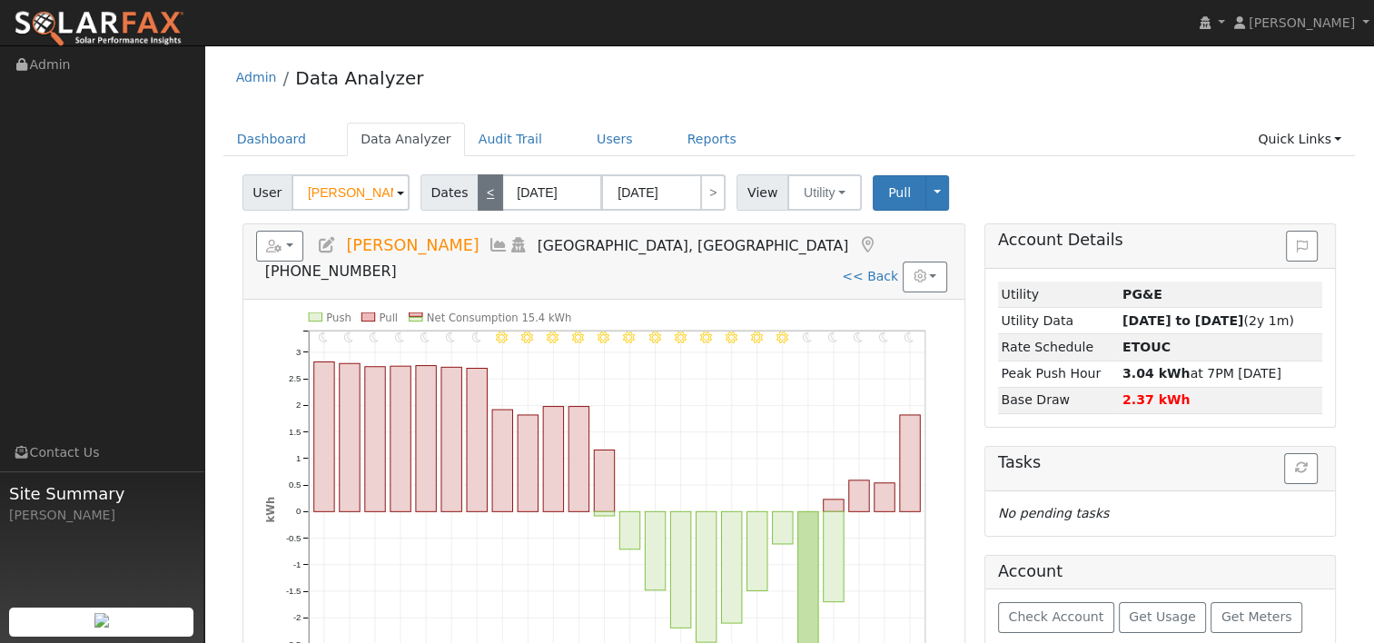
click at [478, 198] on link "<" at bounding box center [490, 192] width 25 height 36
type input "[DATE]"
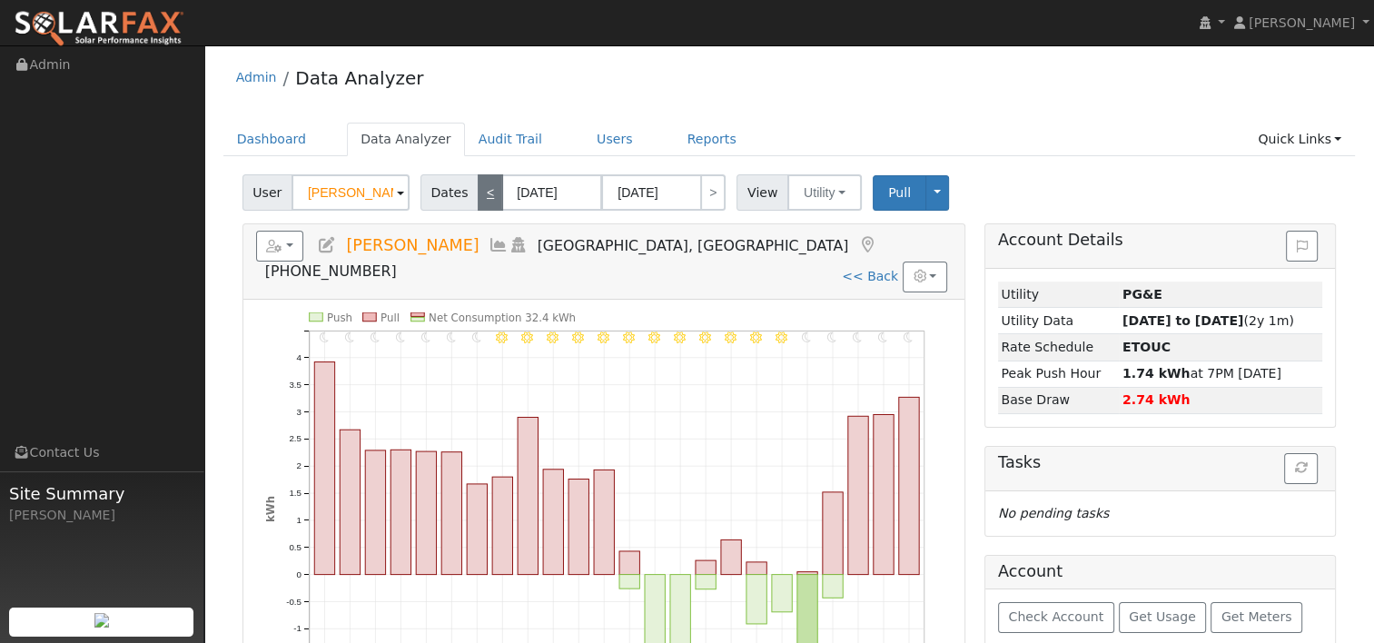
click at [478, 198] on link "<" at bounding box center [490, 192] width 25 height 36
type input "[DATE]"
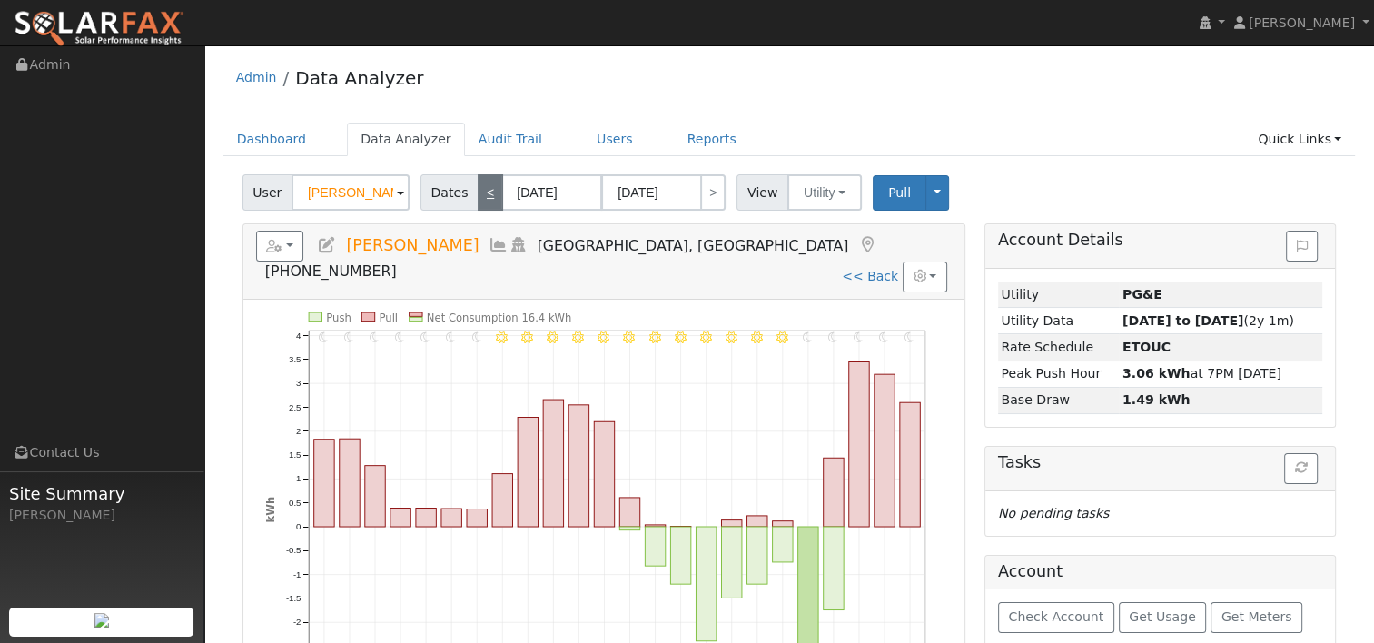
click at [478, 198] on link "<" at bounding box center [490, 192] width 25 height 36
type input "[DATE]"
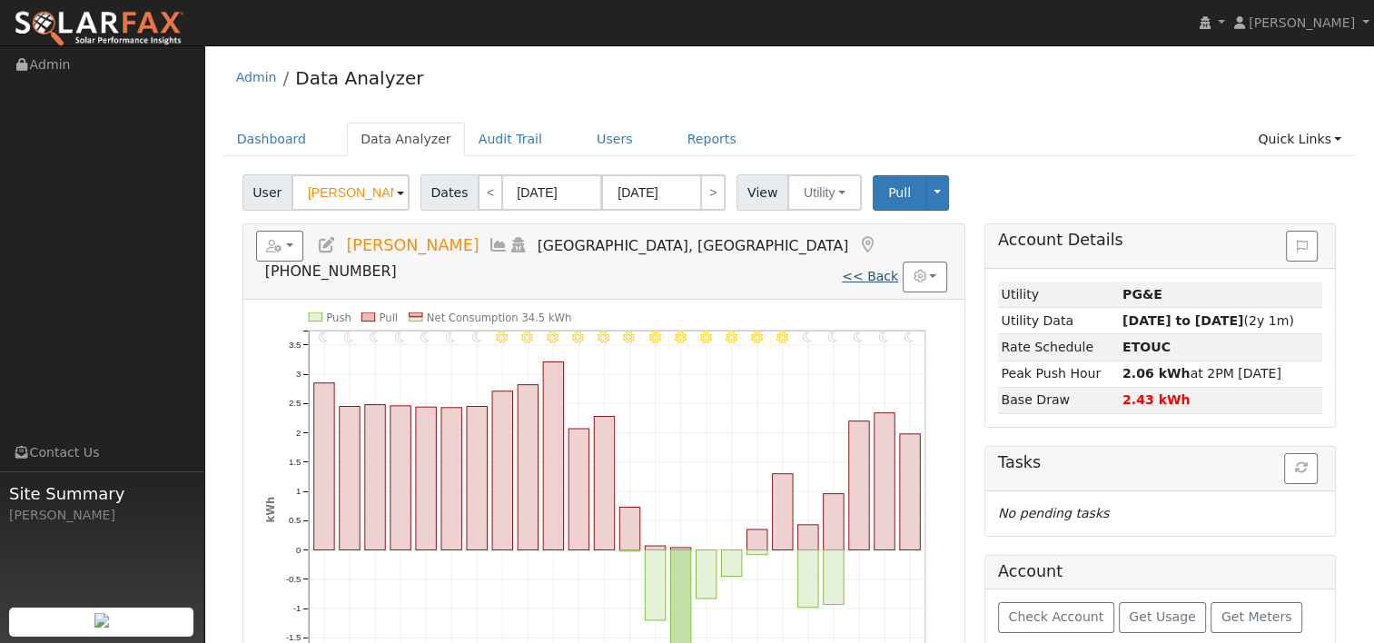
click at [870, 269] on link "<< Back" at bounding box center [870, 276] width 56 height 15
type input "[DATE]"
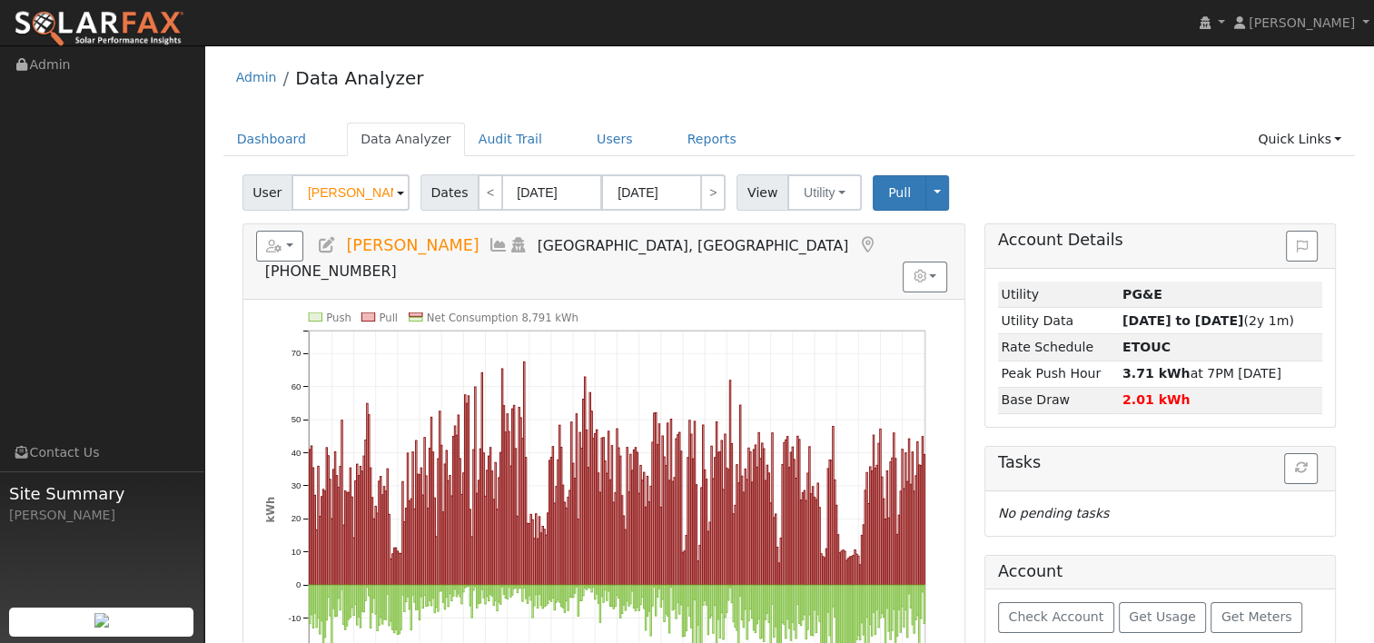
scroll to position [91, 0]
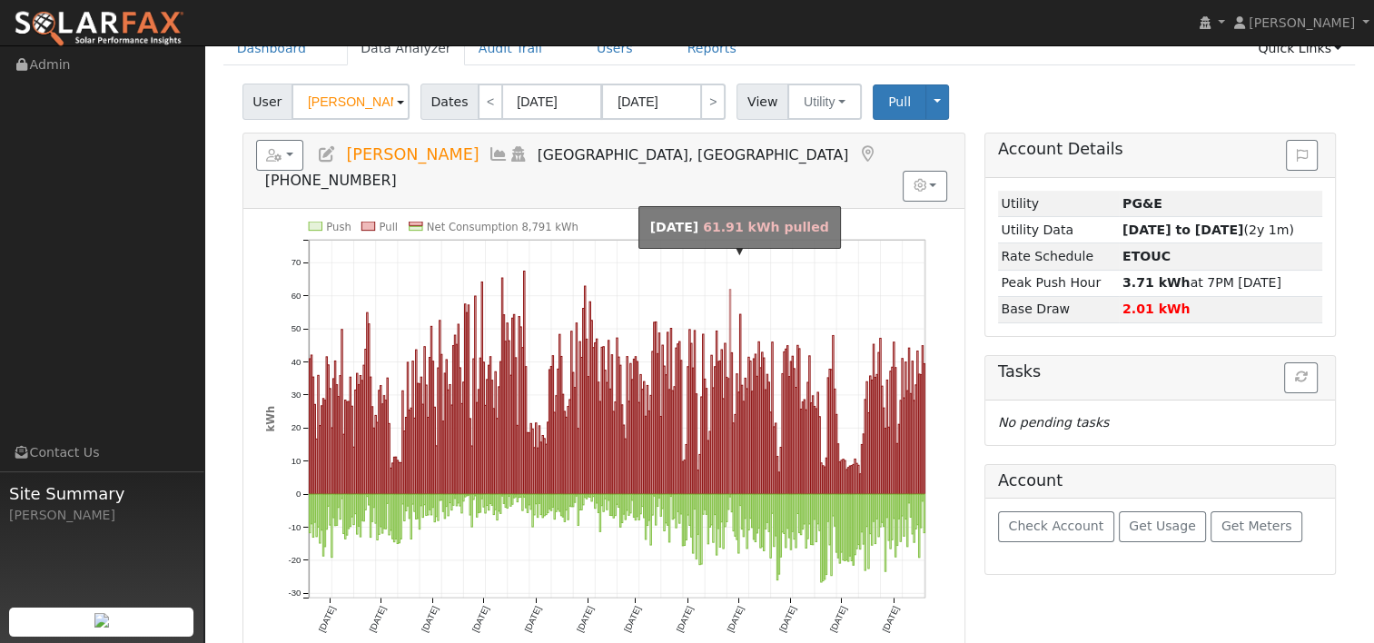
click at [729, 290] on rect "onclick=""" at bounding box center [729, 392] width 1 height 204
type input "[DATE]"
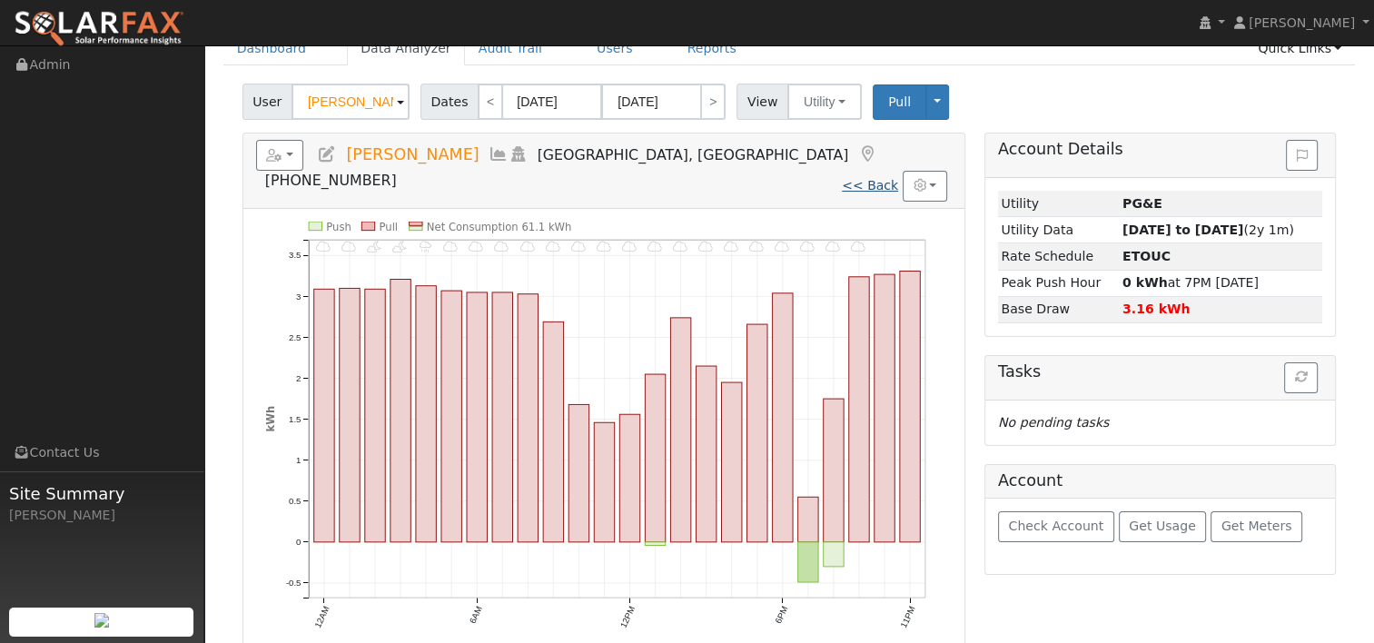
click at [860, 178] on link "<< Back" at bounding box center [870, 185] width 56 height 15
type input "[DATE]"
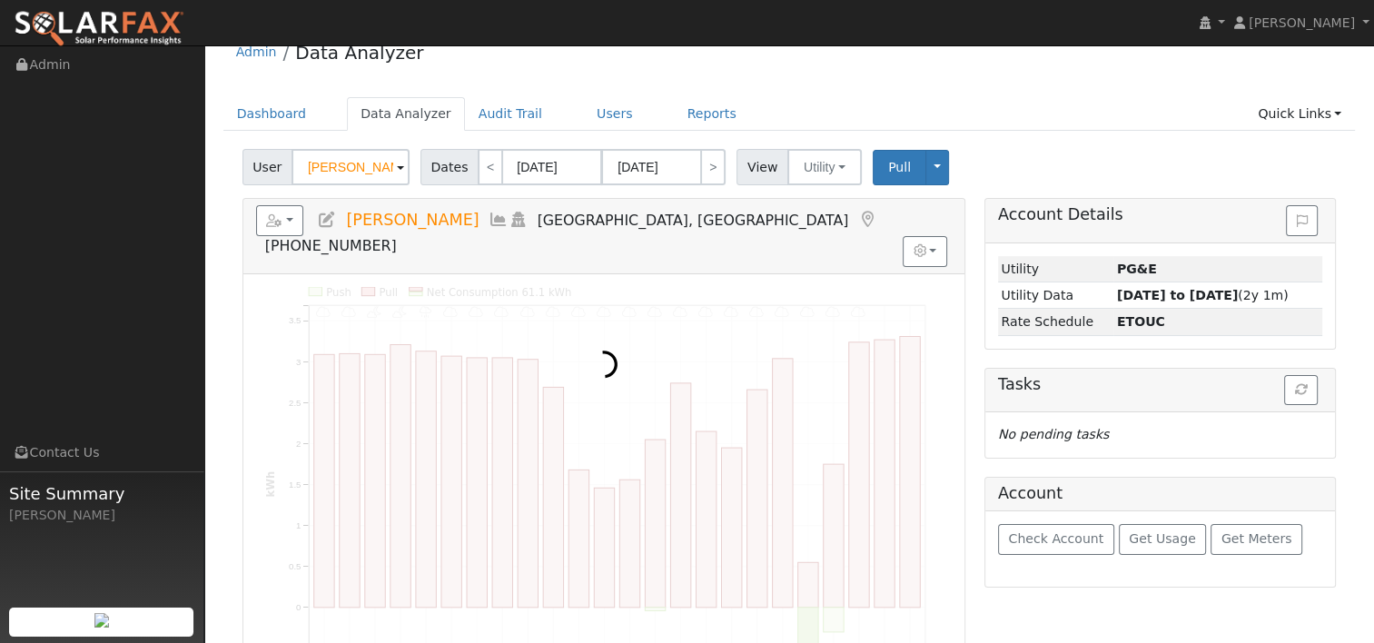
scroll to position [0, 0]
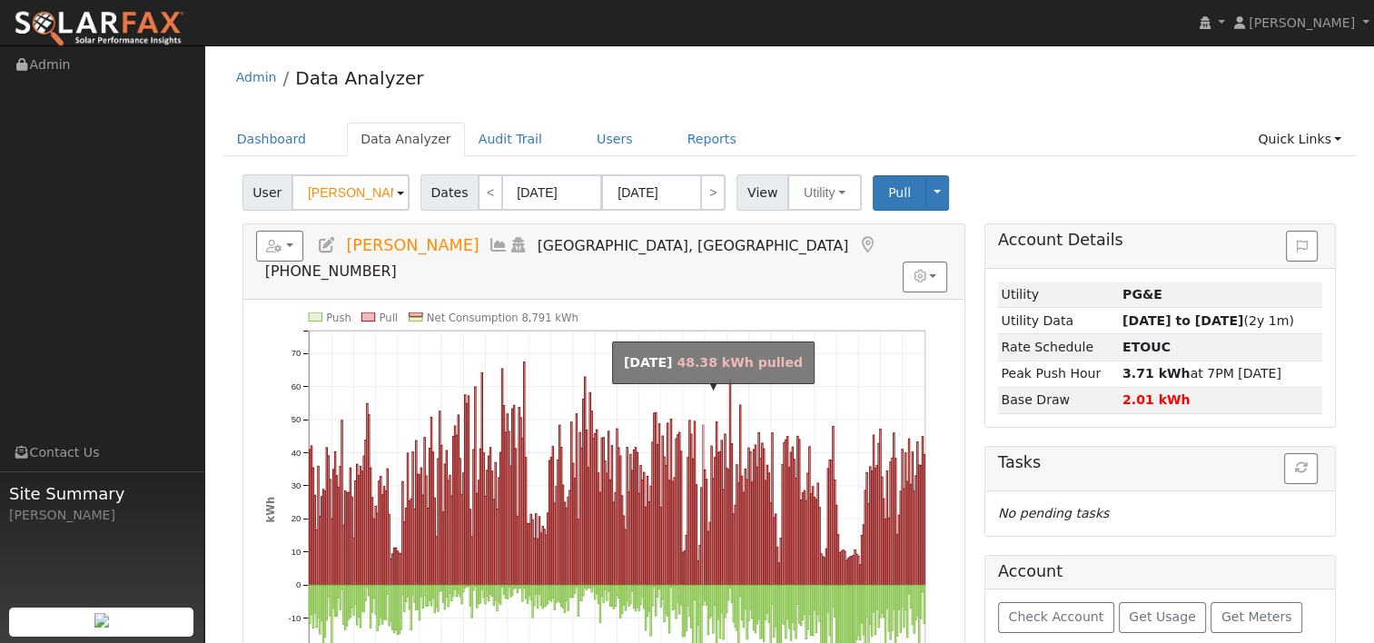
click at [702, 425] on rect "onclick=""" at bounding box center [702, 505] width 1 height 160
type input "[DATE]"
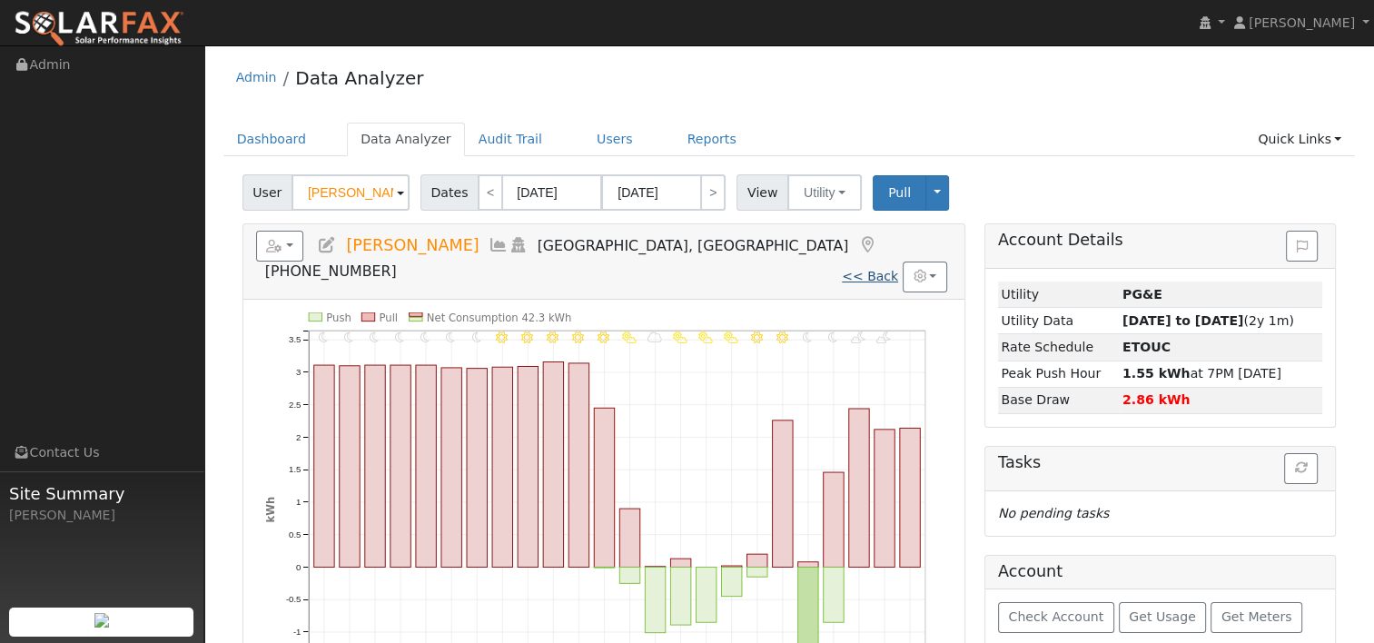
click at [868, 269] on link "<< Back" at bounding box center [870, 276] width 56 height 15
type input "[DATE]"
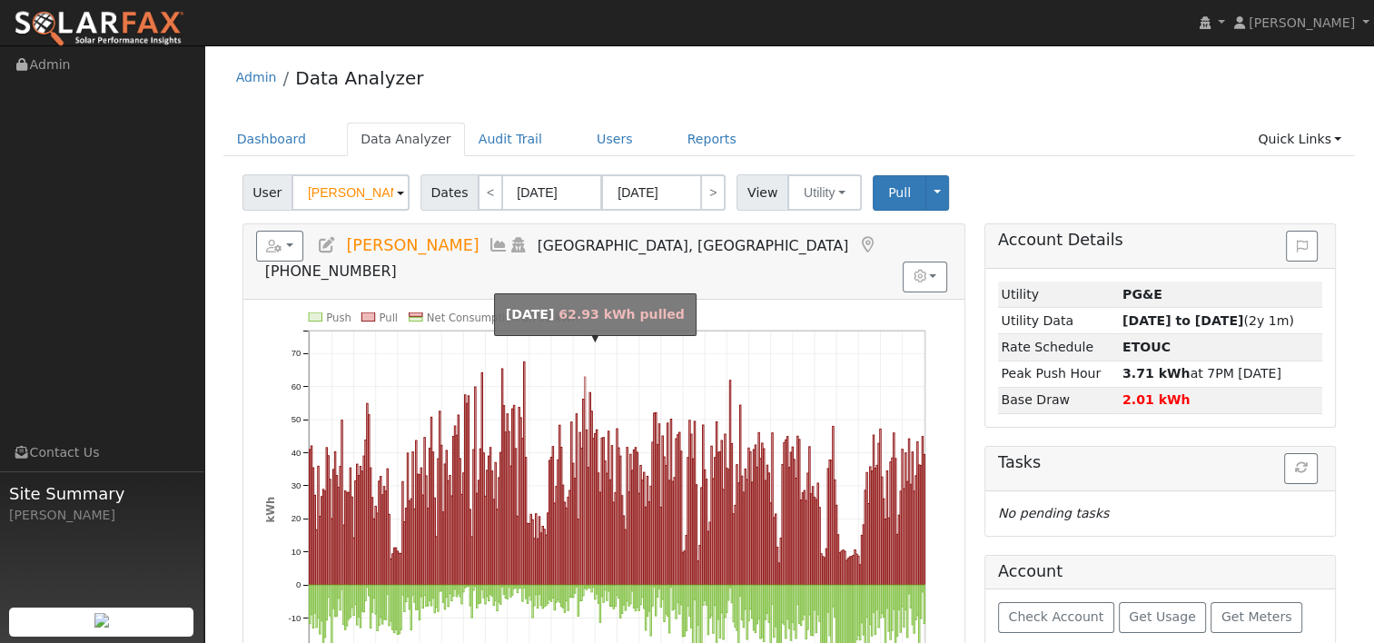
click at [585, 377] on rect "onclick=""" at bounding box center [584, 481] width 1 height 208
type input "[DATE]"
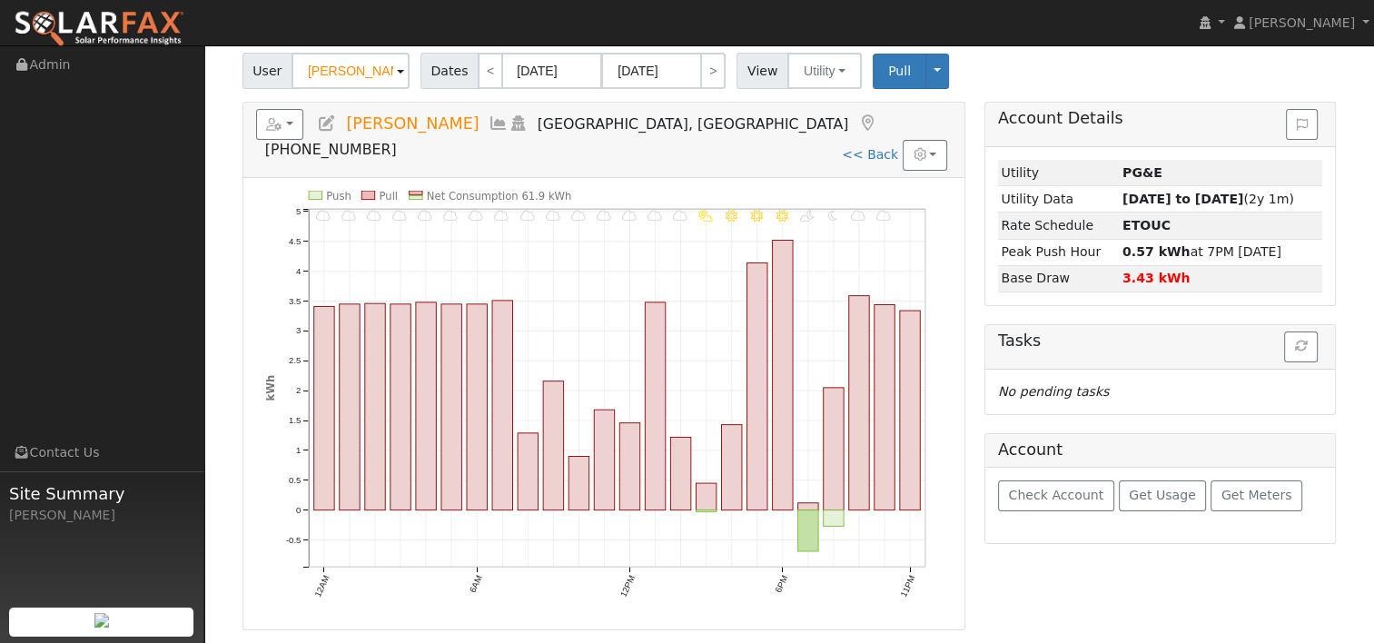
scroll to position [91, 0]
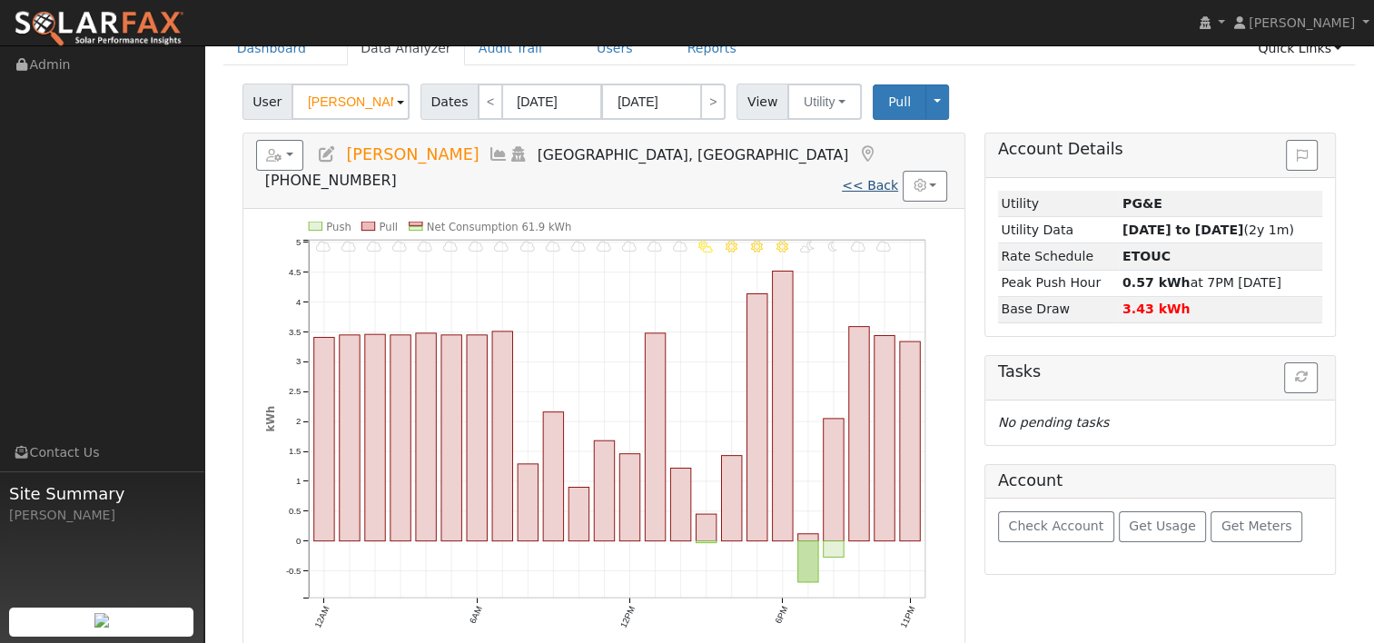
click at [860, 178] on link "<< Back" at bounding box center [870, 185] width 56 height 15
type input "[DATE]"
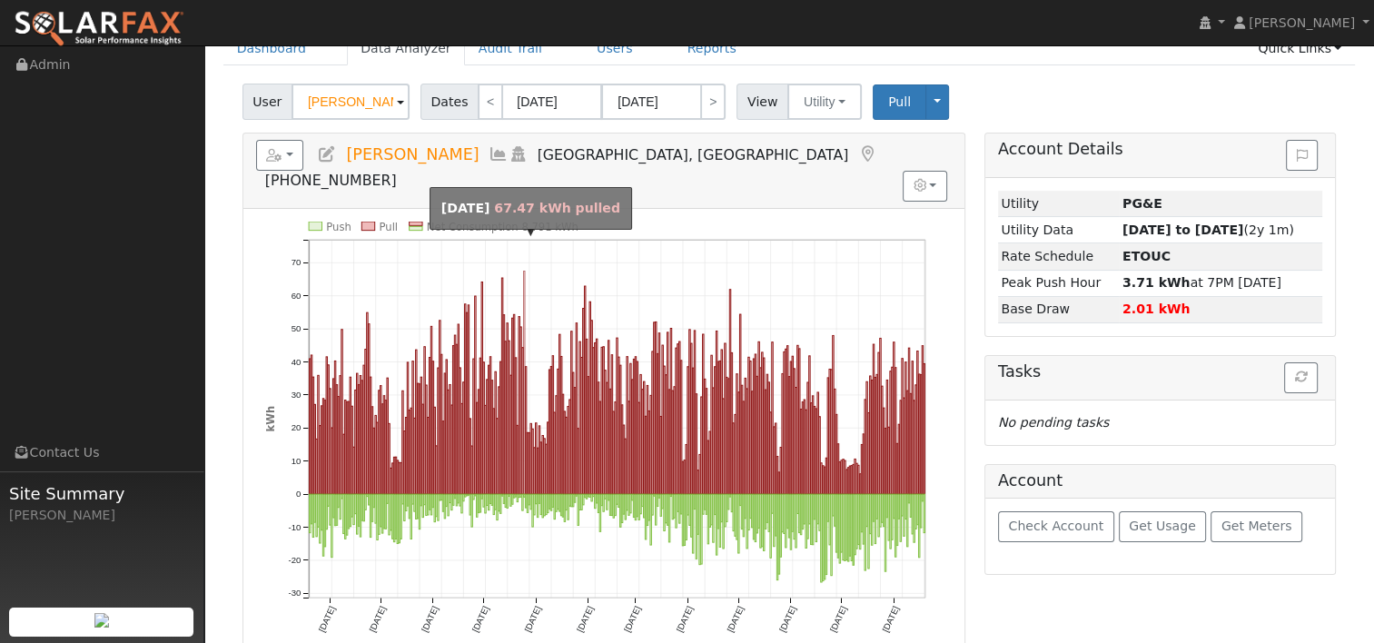
click at [523, 271] on rect "onclick=""" at bounding box center [523, 382] width 1 height 223
type input "[DATE]"
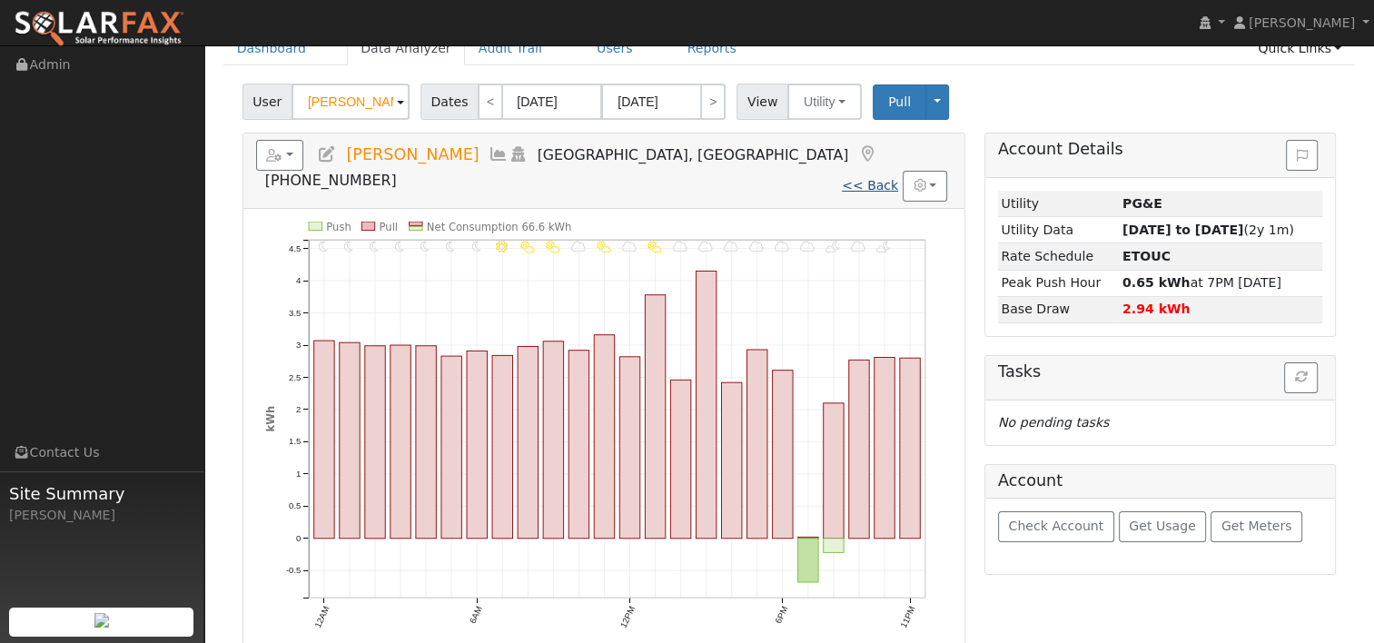
click at [866, 178] on link "<< Back" at bounding box center [870, 185] width 56 height 15
type input "[DATE]"
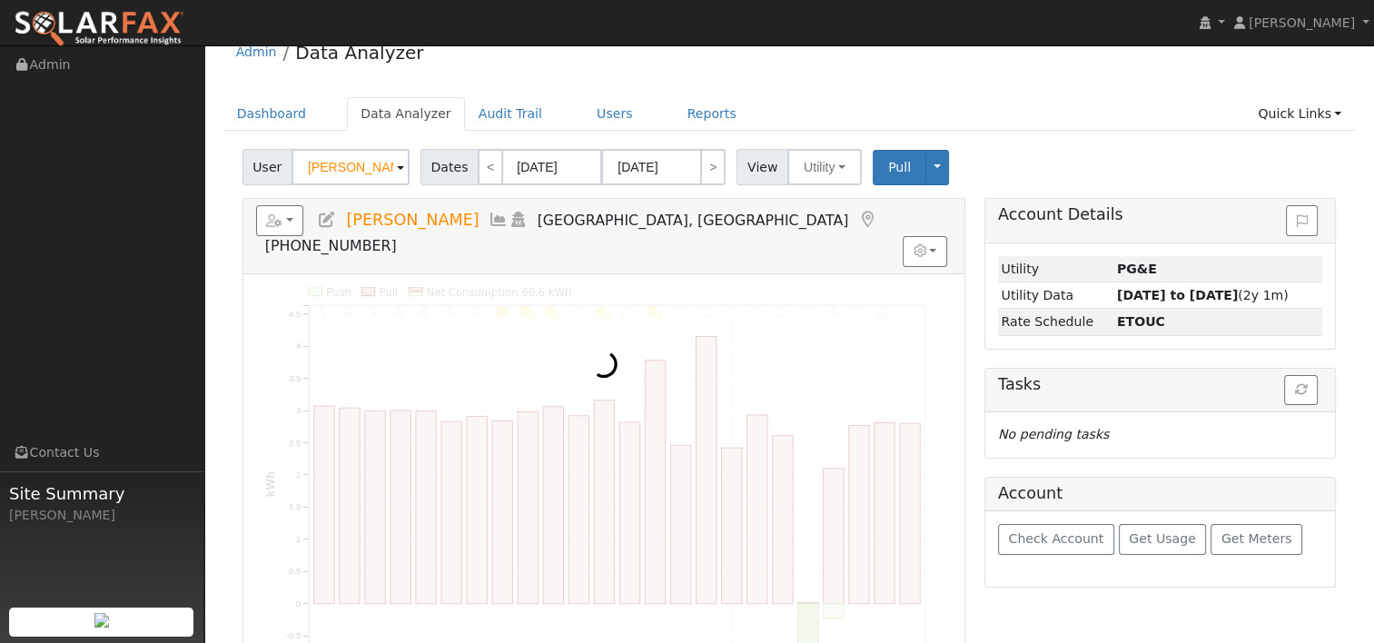
scroll to position [0, 0]
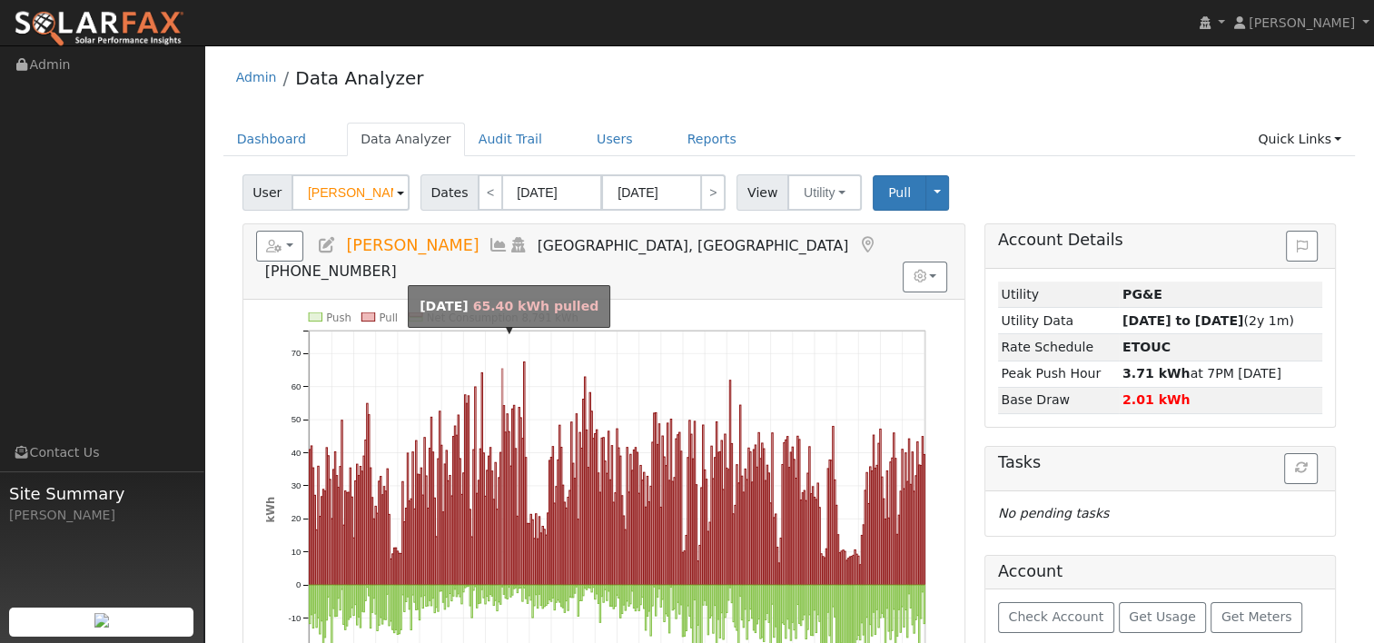
click at [502, 369] on rect "onclick=""" at bounding box center [501, 477] width 1 height 216
type input "[DATE]"
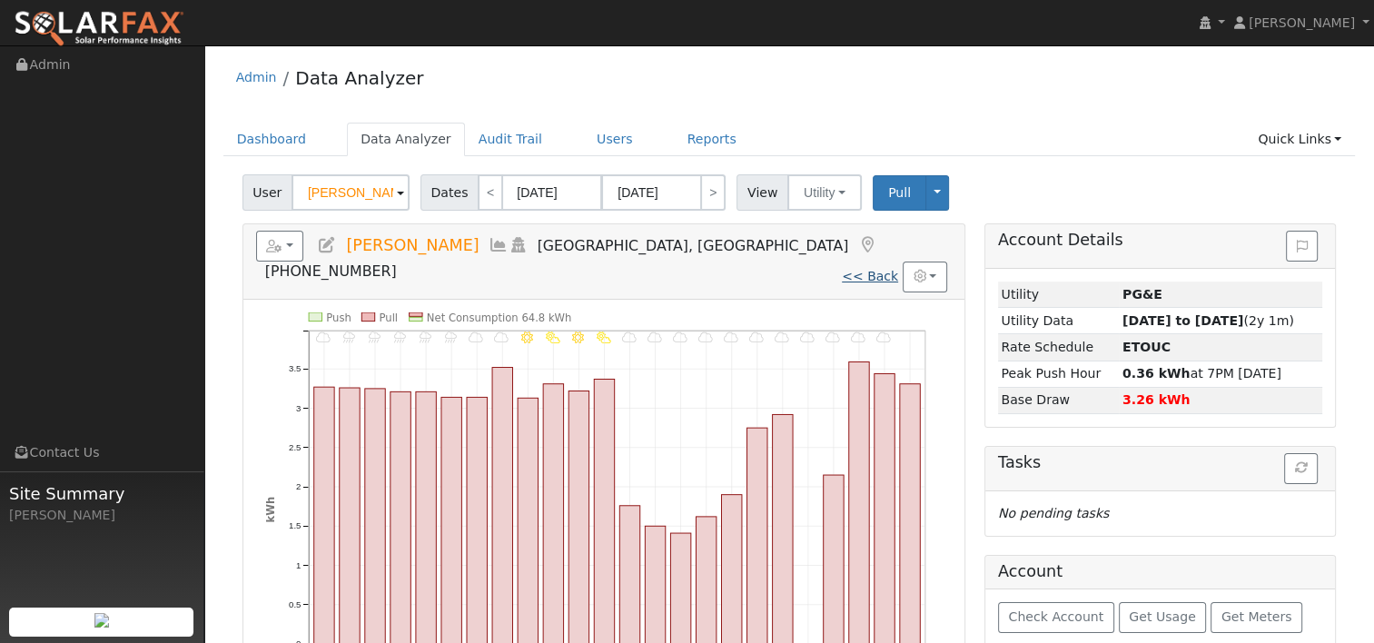
click at [868, 269] on link "<< Back" at bounding box center [870, 276] width 56 height 15
type input "[DATE]"
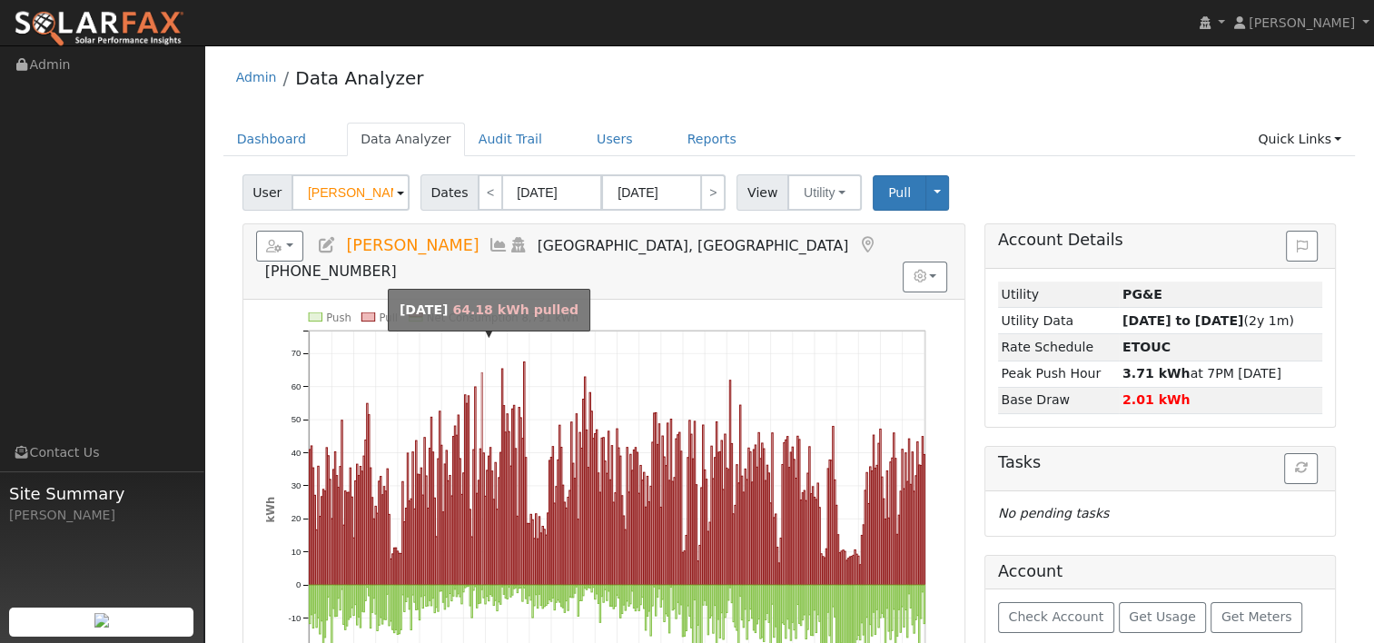
click at [481, 385] on rect "onclick=""" at bounding box center [481, 478] width 1 height 212
type input "[DATE]"
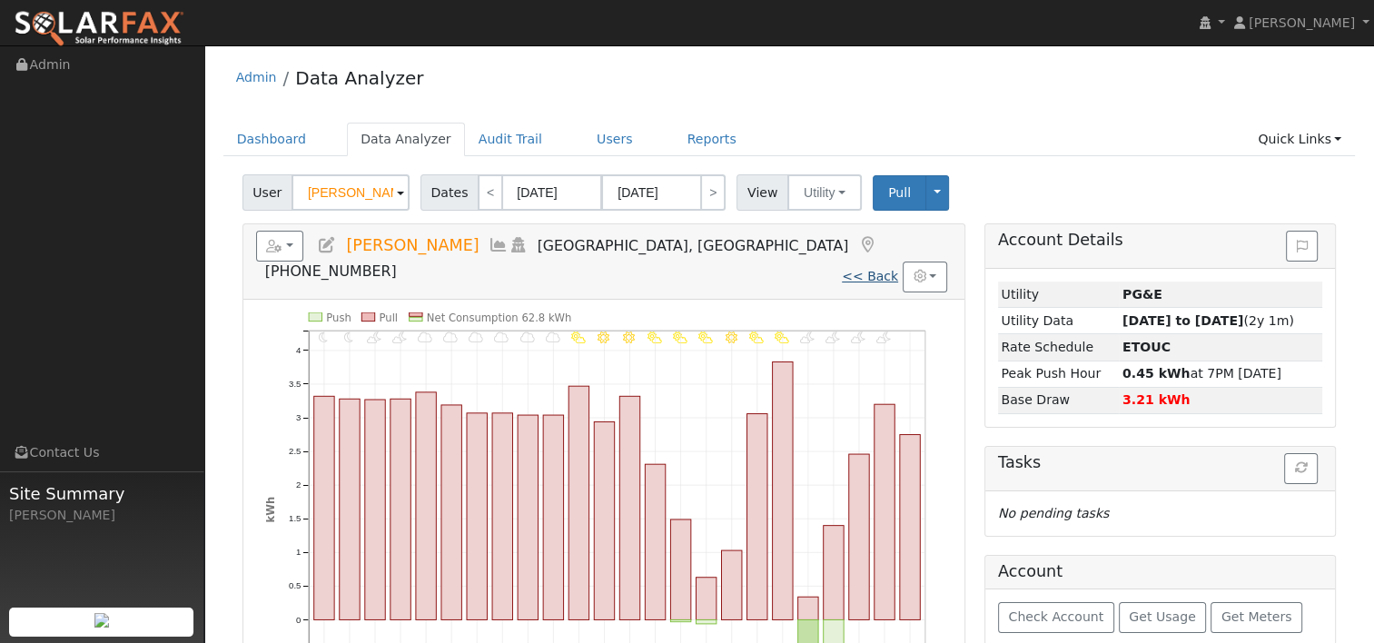
click at [869, 269] on link "<< Back" at bounding box center [870, 276] width 56 height 15
type input "[DATE]"
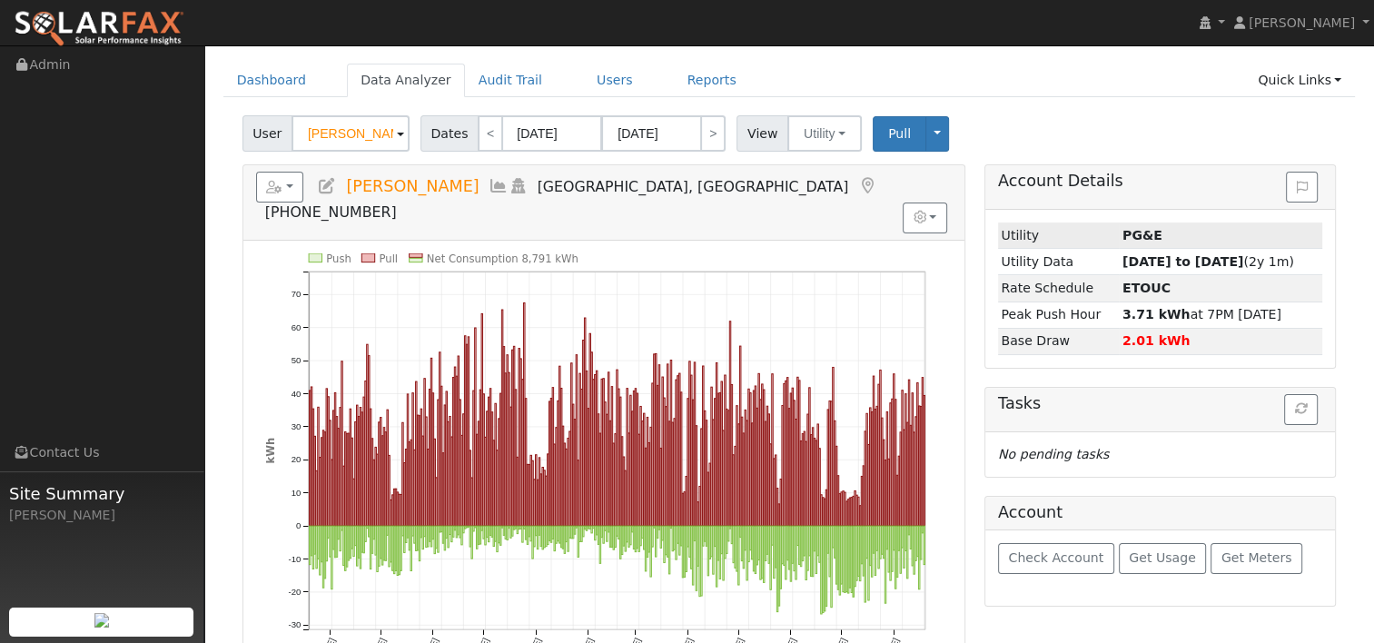
scroll to position [91, 0]
